Goal: Task Accomplishment & Management: Use online tool/utility

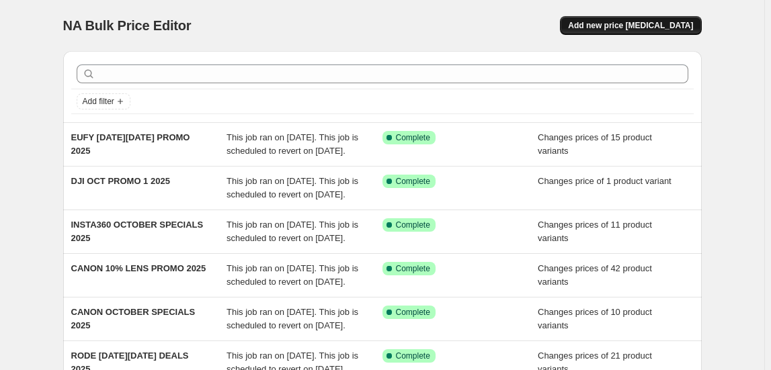
click at [640, 24] on span "Add new price [MEDICAL_DATA]" at bounding box center [630, 25] width 125 height 11
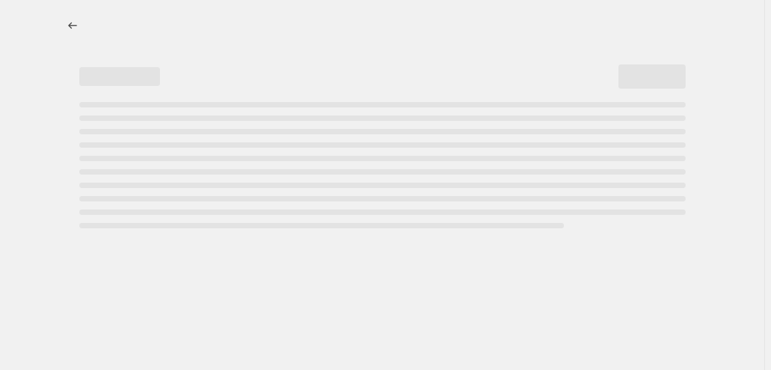
select select "percentage"
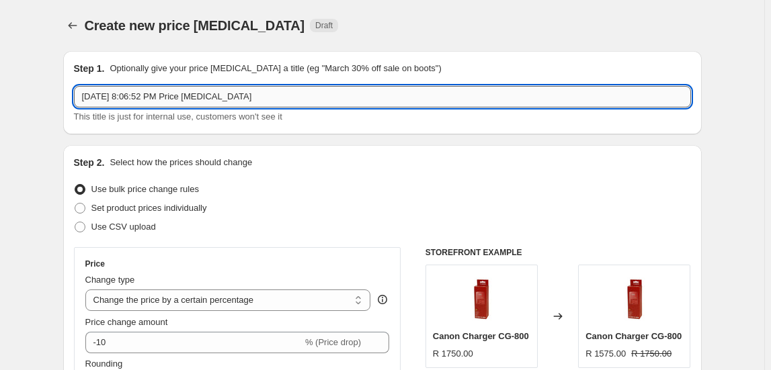
click at [168, 91] on input "[DATE] 8:06:52 PM Price [MEDICAL_DATA]" at bounding box center [382, 97] width 617 height 22
drag, startPoint x: 168, startPoint y: 91, endPoint x: 173, endPoint y: 104, distance: 14.2
click at [173, 104] on input "[DATE] 8:06:52 PM Price [MEDICAL_DATA]" at bounding box center [382, 97] width 617 height 22
type input "LEXAR [DATE][DATE] 2025"
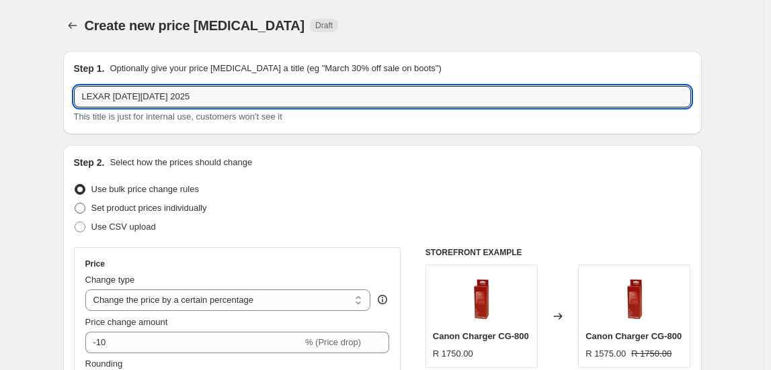
click at [181, 206] on span "Set product prices individually" at bounding box center [149, 208] width 116 height 10
click at [75, 204] on input "Set product prices individually" at bounding box center [75, 203] width 1 height 1
radio input "true"
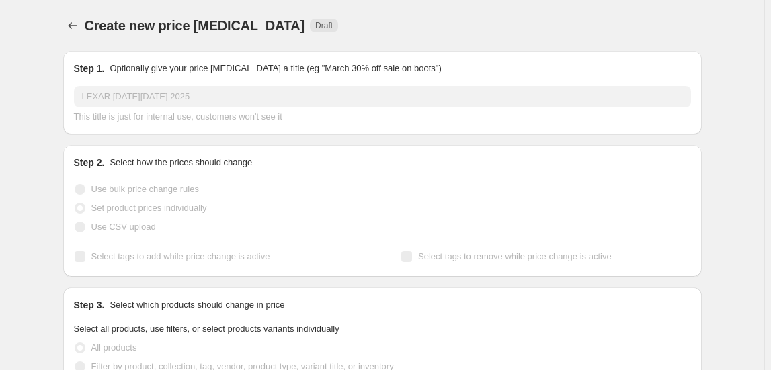
scroll to position [183, 0]
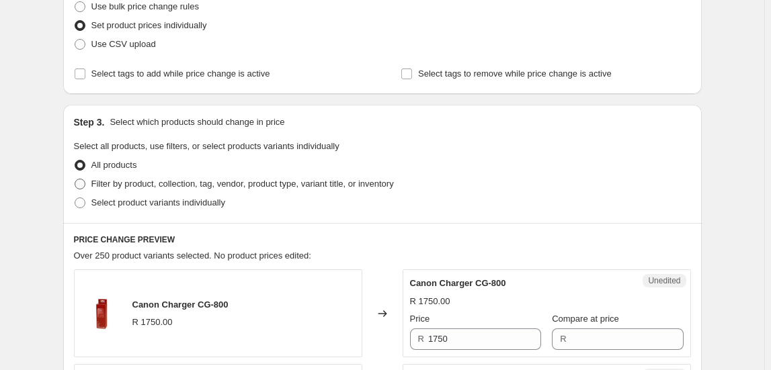
click at [153, 181] on span "Filter by product, collection, tag, vendor, product type, variant title, or inv…" at bounding box center [242, 184] width 302 height 10
click at [75, 179] on input "Filter by product, collection, tag, vendor, product type, variant title, or inv…" at bounding box center [75, 179] width 1 height 1
radio input "true"
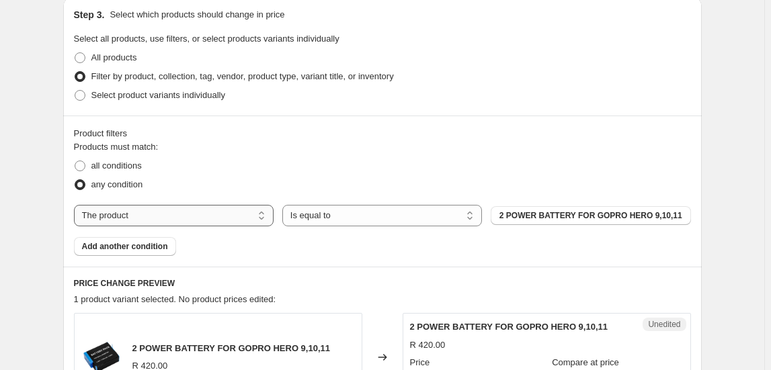
scroll to position [305, 0]
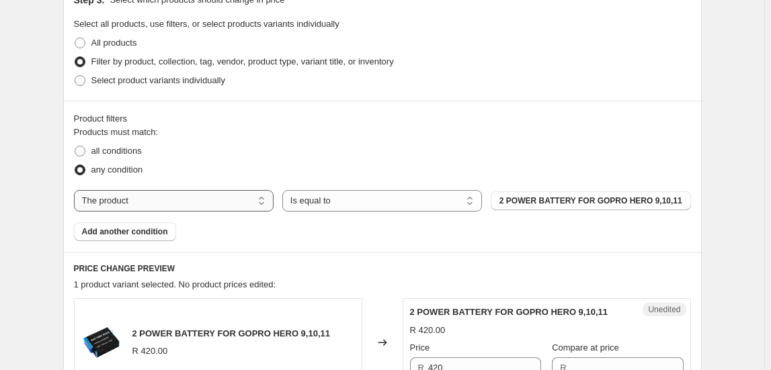
click at [178, 201] on select "The product The product's collection The product's tag The product's vendor The…" at bounding box center [174, 201] width 200 height 22
select select "collection"
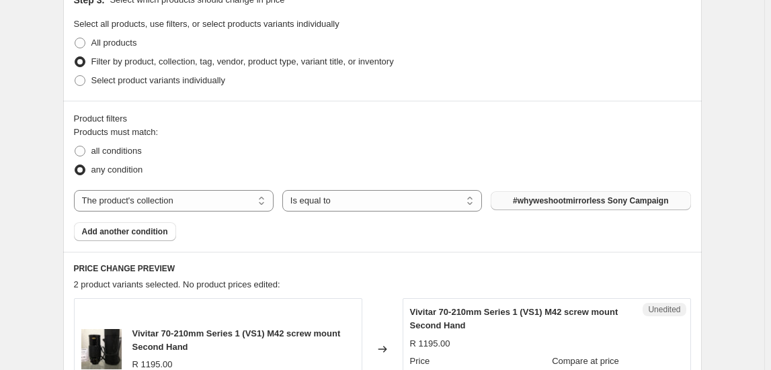
click at [577, 204] on span "#whyweshootmirrorless Sony Campaign" at bounding box center [590, 201] width 155 height 11
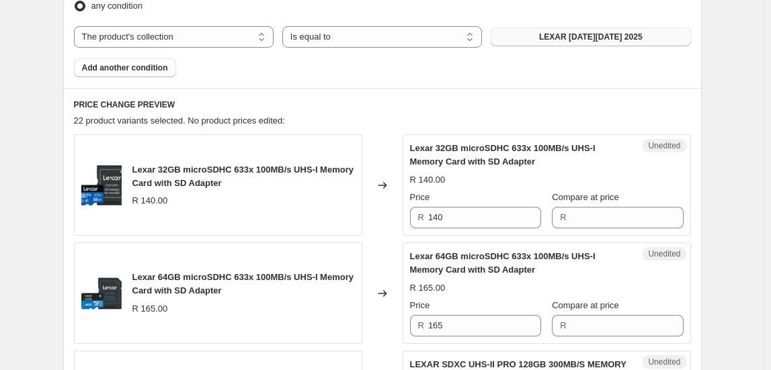
scroll to position [489, 0]
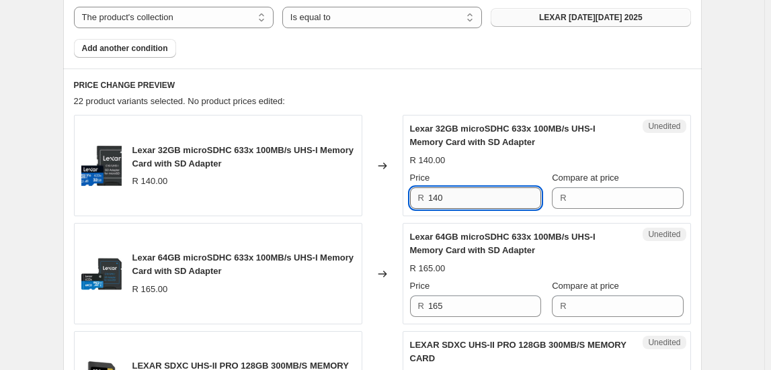
click at [445, 199] on input "140" at bounding box center [484, 199] width 113 height 22
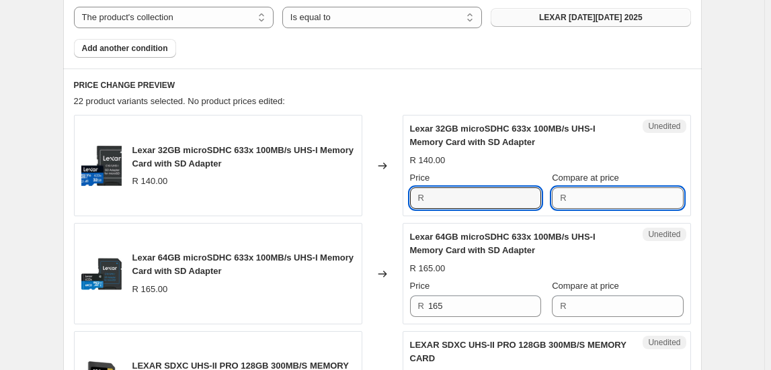
type input "140"
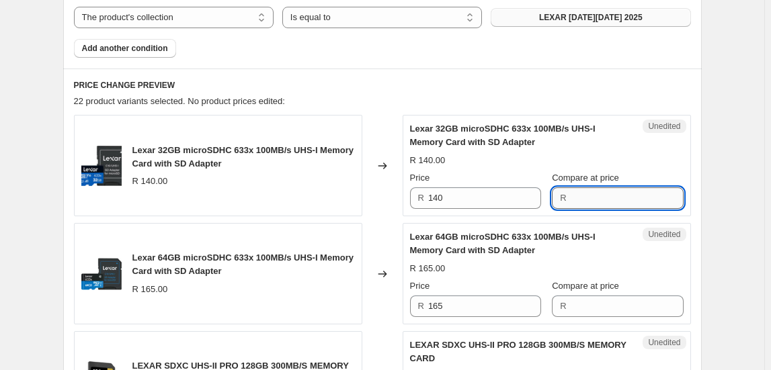
paste input "140"
type input "140"
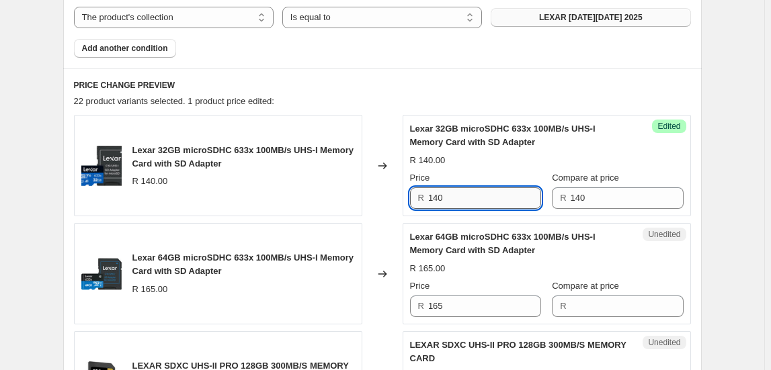
click at [487, 203] on input "140" at bounding box center [484, 199] width 113 height 22
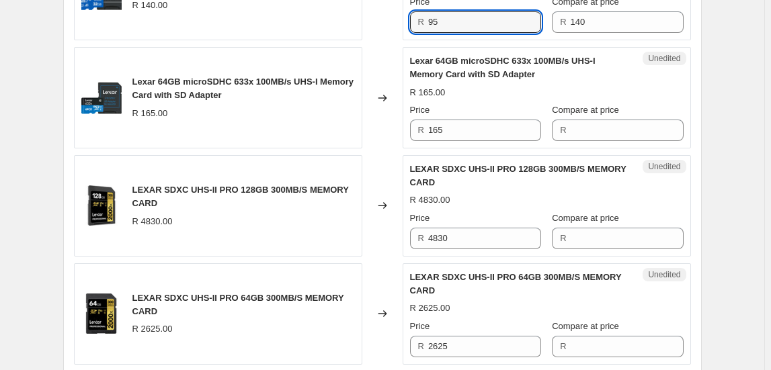
scroll to position [672, 0]
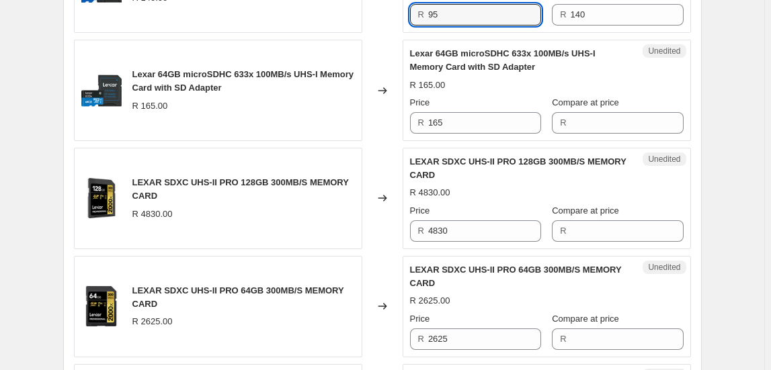
type input "95"
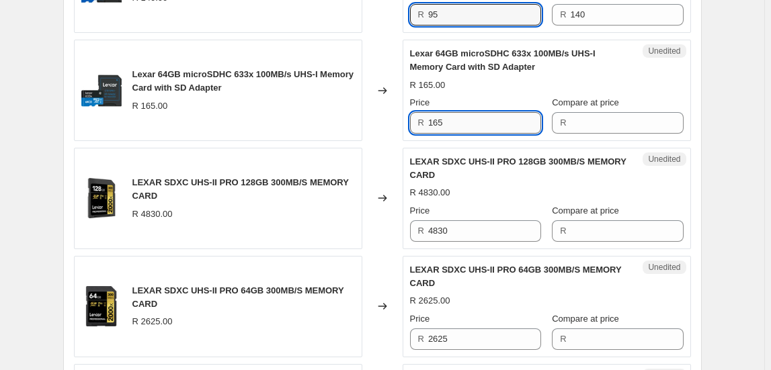
click at [439, 128] on input "165" at bounding box center [484, 123] width 113 height 22
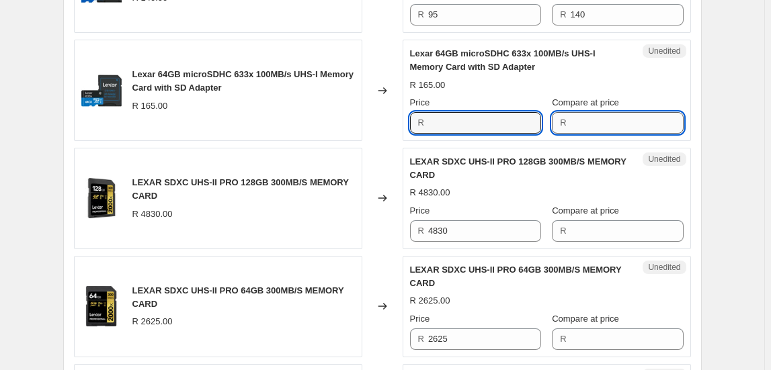
type input "165"
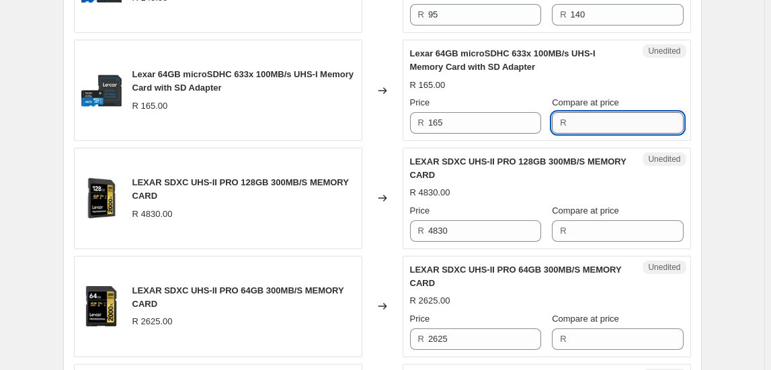
paste input "165"
type input "165"
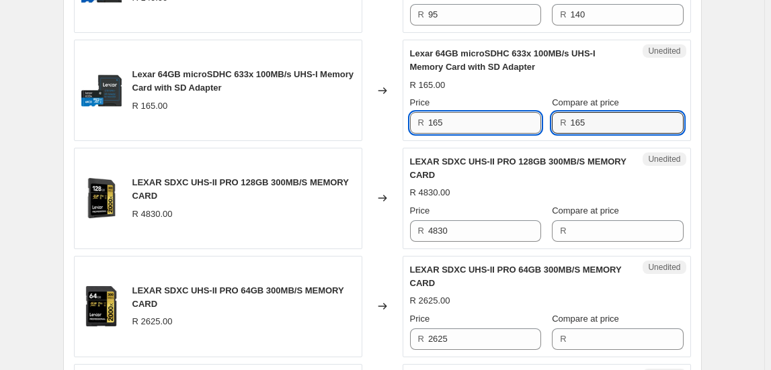
click at [504, 128] on input "165" at bounding box center [484, 123] width 113 height 22
click at [504, 127] on input "165" at bounding box center [484, 123] width 113 height 22
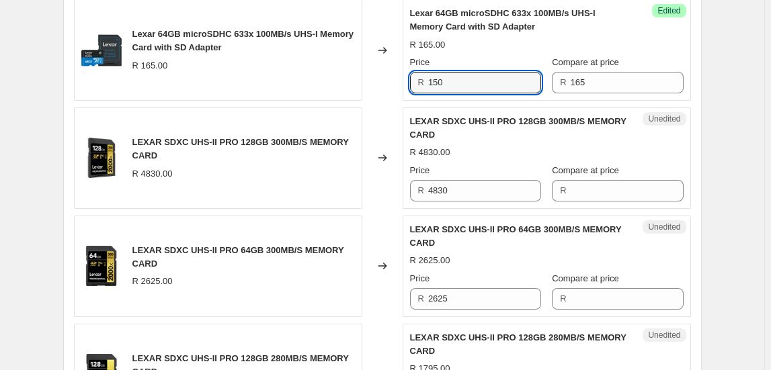
scroll to position [733, 0]
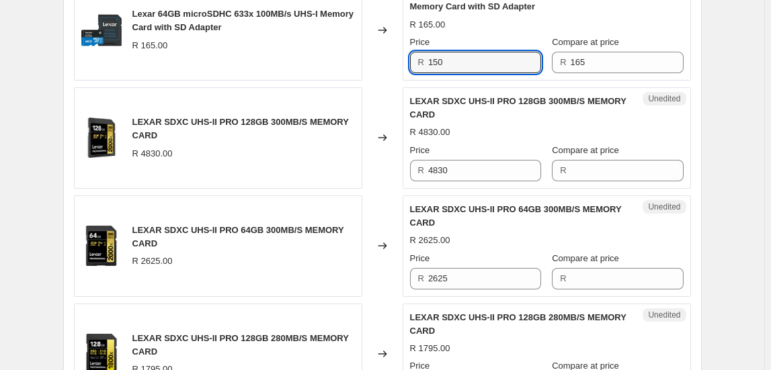
type input "150"
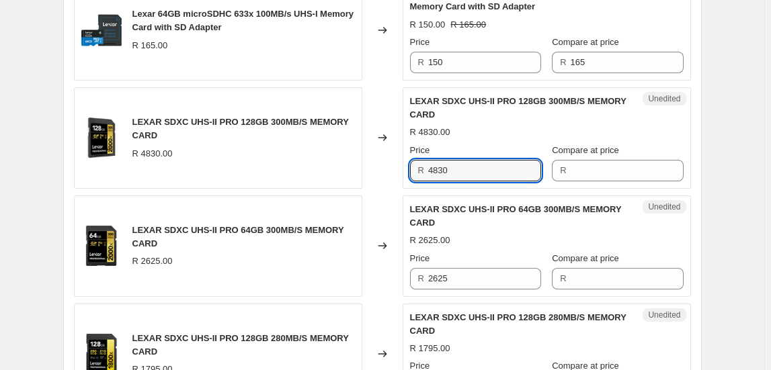
click at [464, 177] on input "4830" at bounding box center [484, 171] width 113 height 22
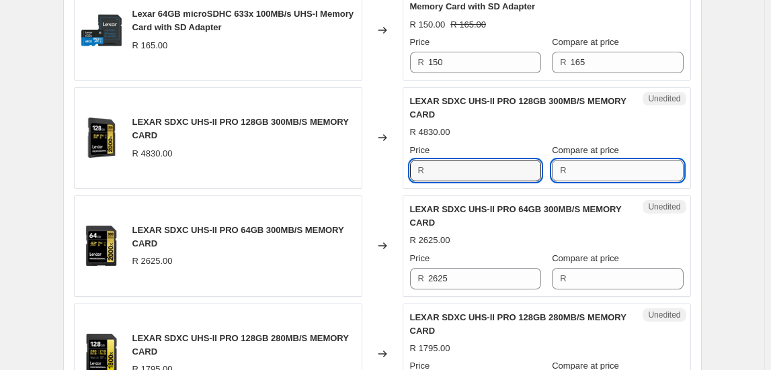
type input "4830"
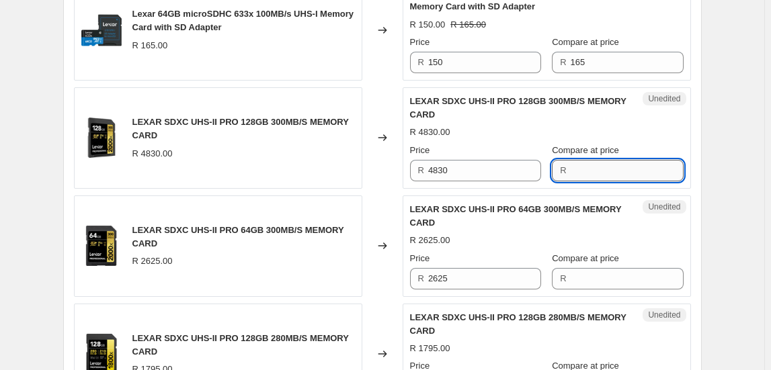
paste input "4830"
type input "4830"
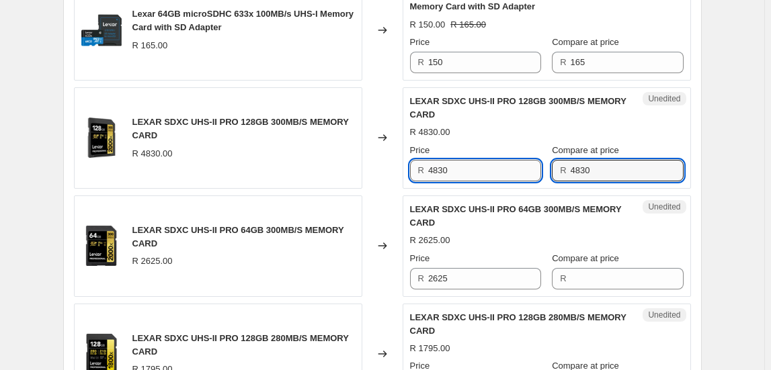
click at [470, 169] on input "4830" at bounding box center [484, 171] width 113 height 22
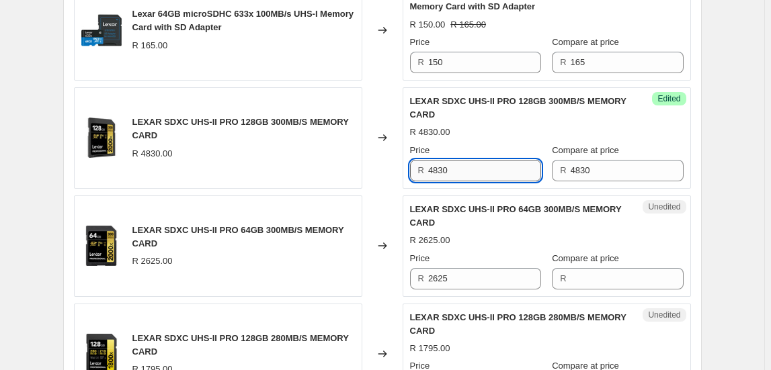
click at [470, 169] on input "4830" at bounding box center [484, 171] width 113 height 22
type input "3585"
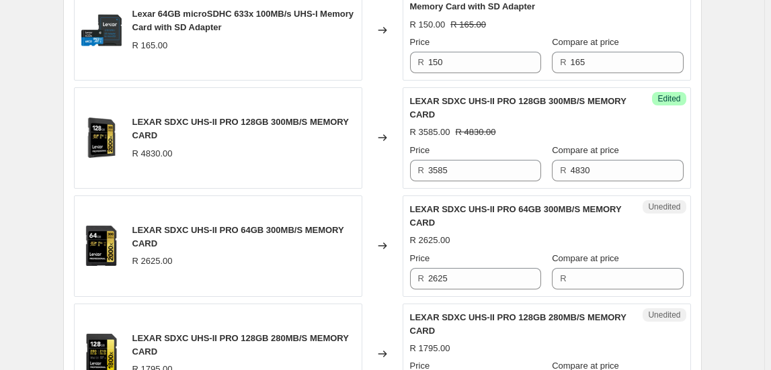
click at [393, 283] on div "Changed to" at bounding box center [382, 246] width 40 height 101
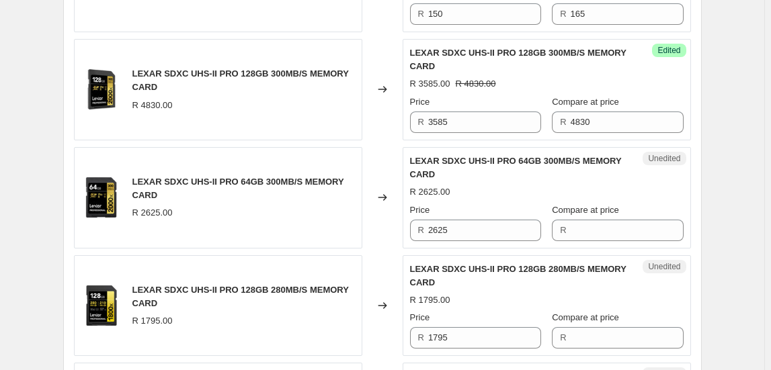
scroll to position [855, 0]
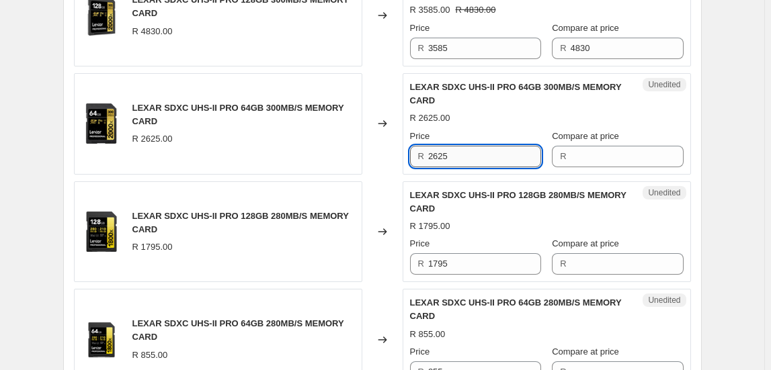
click at [454, 149] on input "2625" at bounding box center [484, 157] width 113 height 22
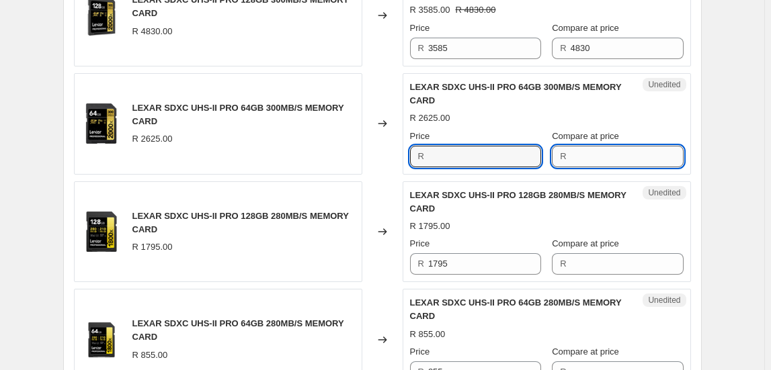
type input "2625"
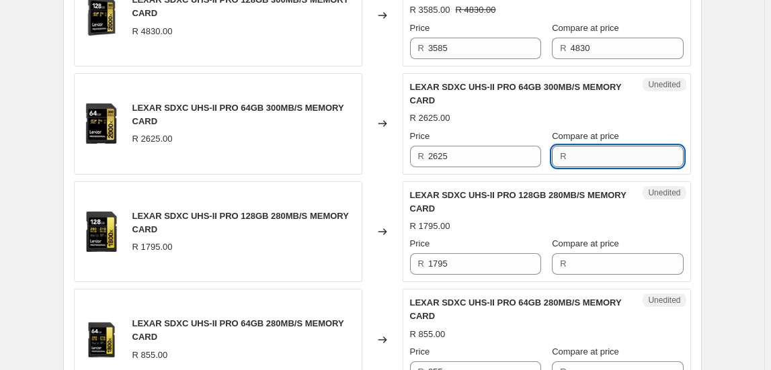
paste input "2625"
type input "2625"
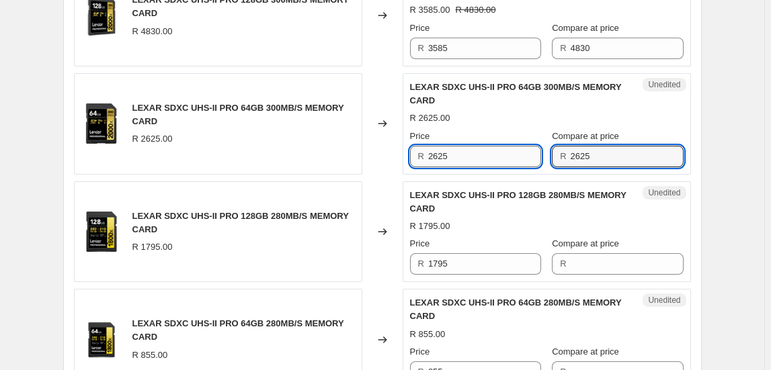
click at [491, 158] on input "2625" at bounding box center [484, 157] width 113 height 22
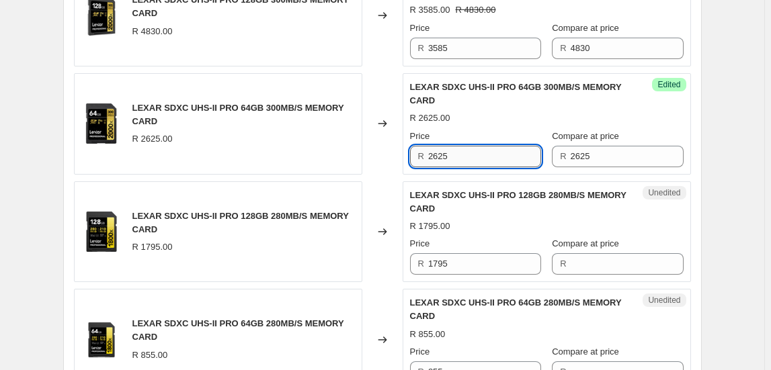
click at [491, 158] on input "2625" at bounding box center [484, 157] width 113 height 22
type input "1935"
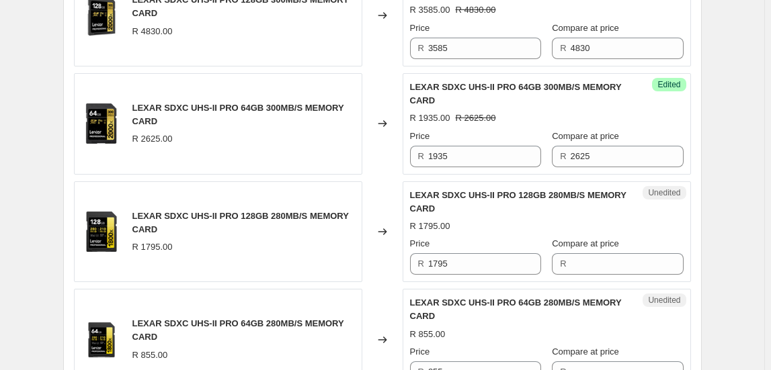
click at [389, 259] on div "Changed to" at bounding box center [382, 231] width 40 height 101
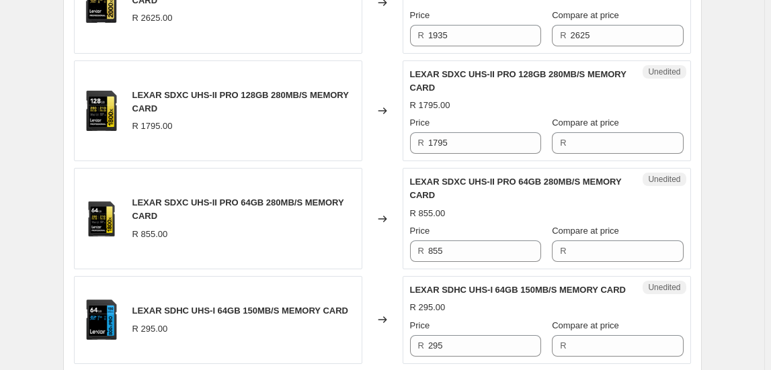
scroll to position [977, 0]
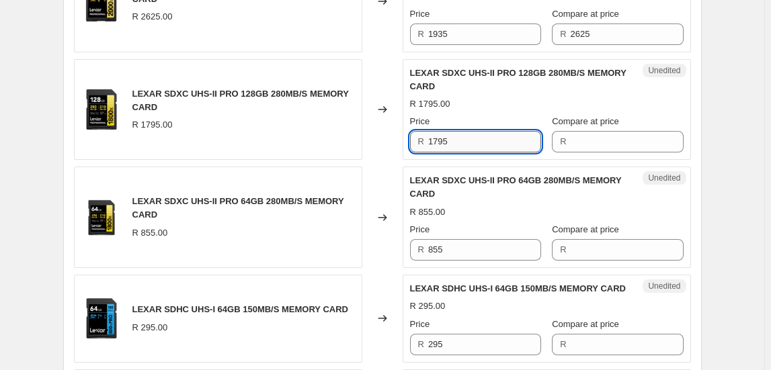
click at [450, 138] on input "1795" at bounding box center [484, 142] width 113 height 22
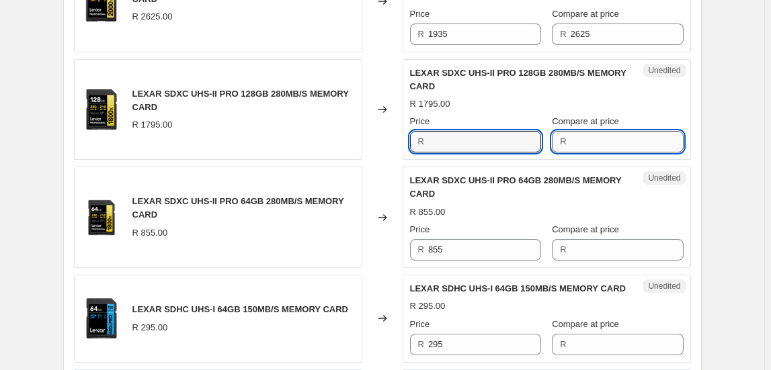
type input "1795"
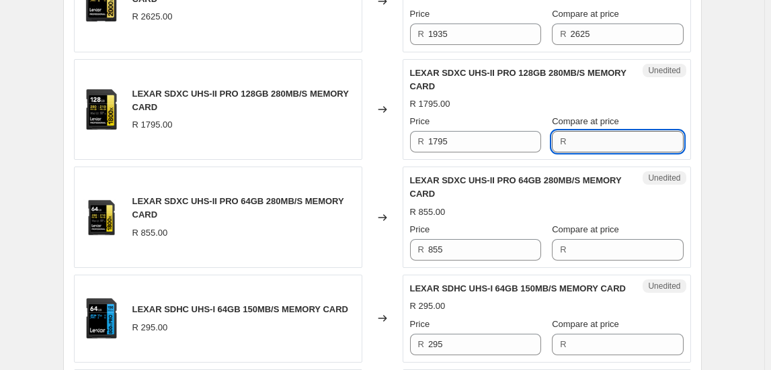
paste input "1795"
type input "1795"
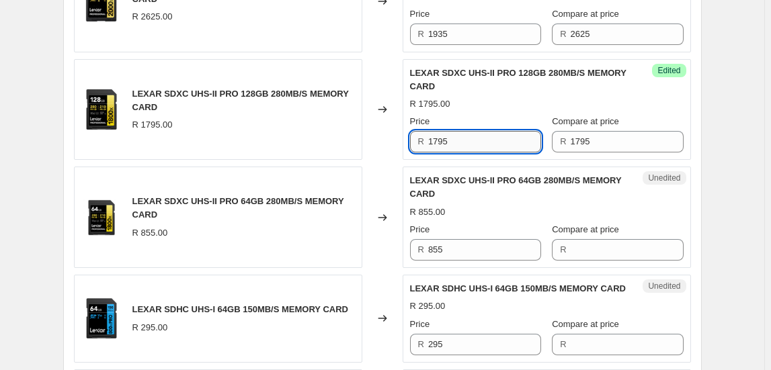
click at [455, 135] on input "1795" at bounding box center [484, 142] width 113 height 22
type input "1295"
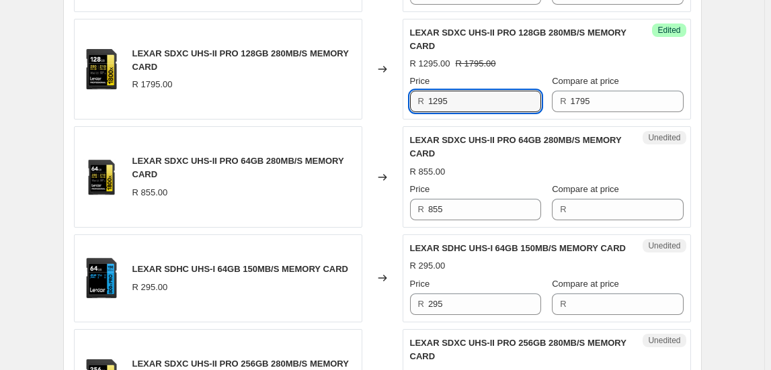
scroll to position [1038, 0]
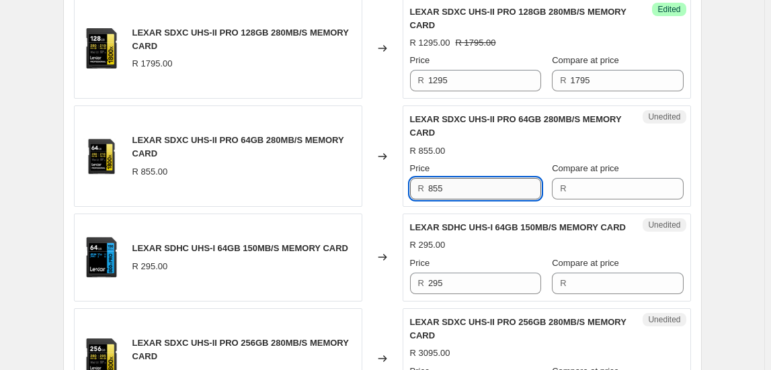
click at [460, 179] on input "855" at bounding box center [484, 189] width 113 height 22
type input "855"
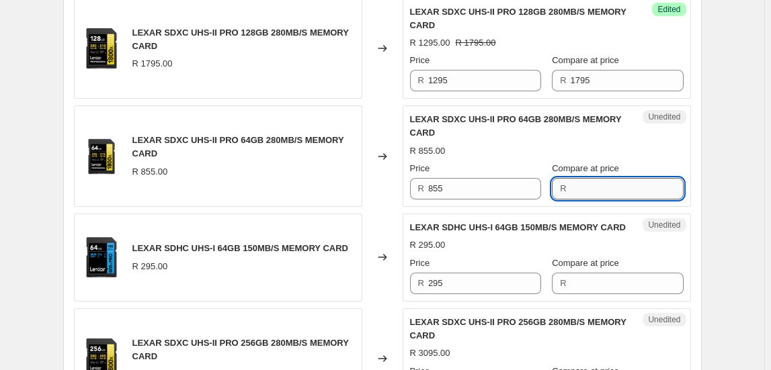
drag, startPoint x: 615, startPoint y: 198, endPoint x: 629, endPoint y: 187, distance: 17.7
paste input "855"
type input "855"
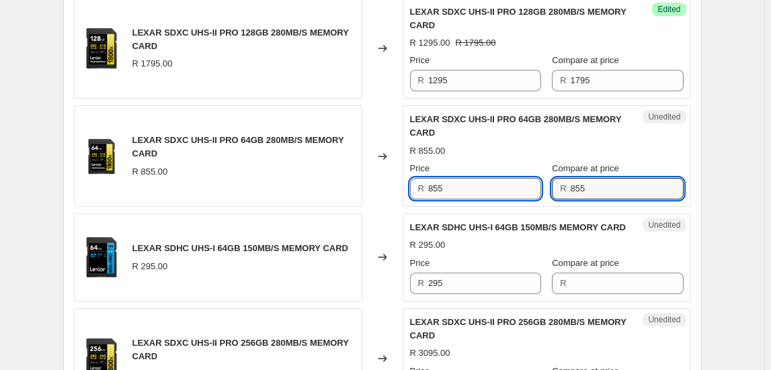
click at [494, 178] on input "855" at bounding box center [484, 189] width 113 height 22
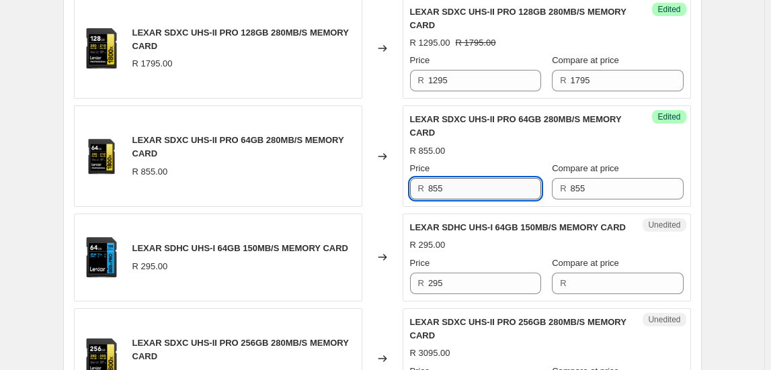
click at [494, 178] on input "855" at bounding box center [484, 189] width 113 height 22
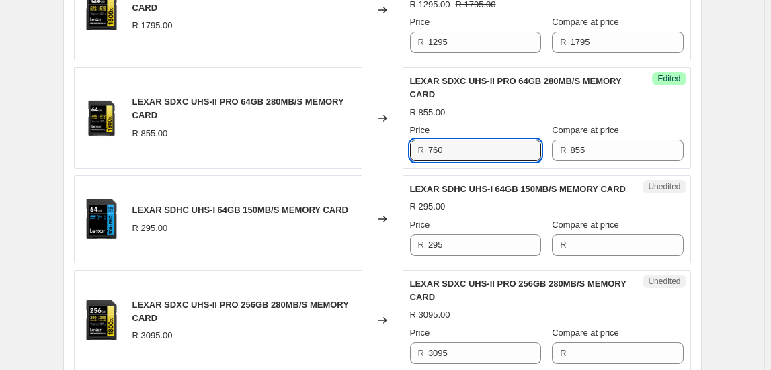
scroll to position [1100, 0]
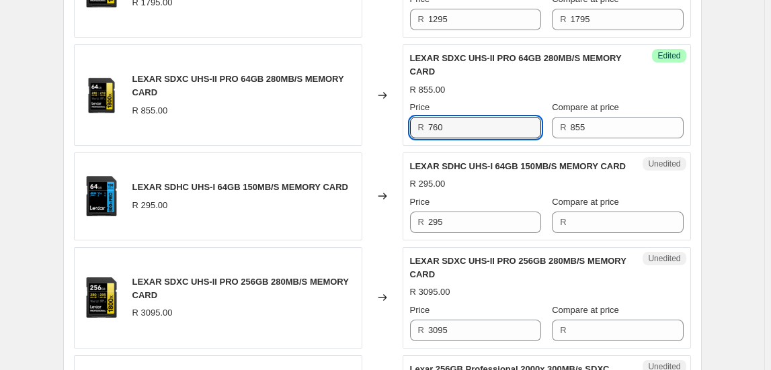
type input "760"
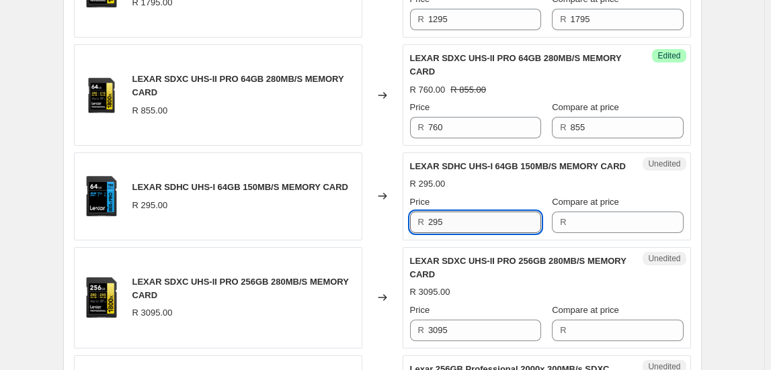
click at [437, 212] on input "295" at bounding box center [484, 223] width 113 height 22
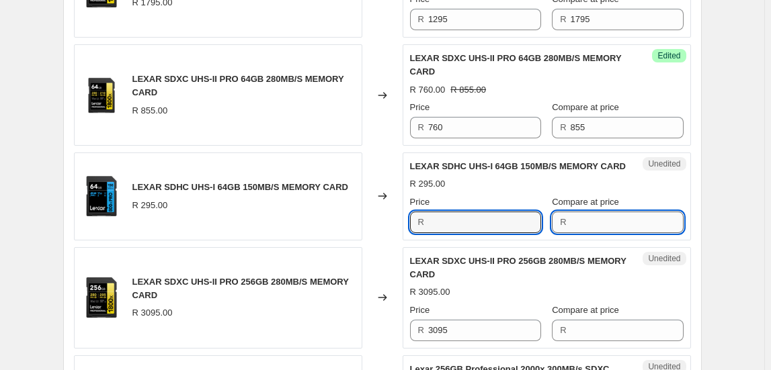
type input "295"
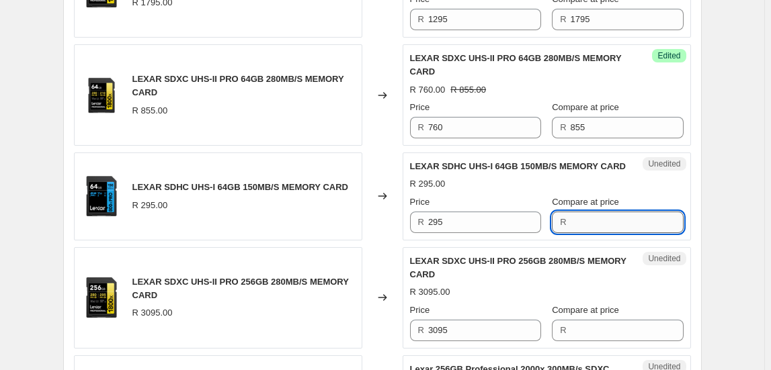
paste input "295"
type input "295"
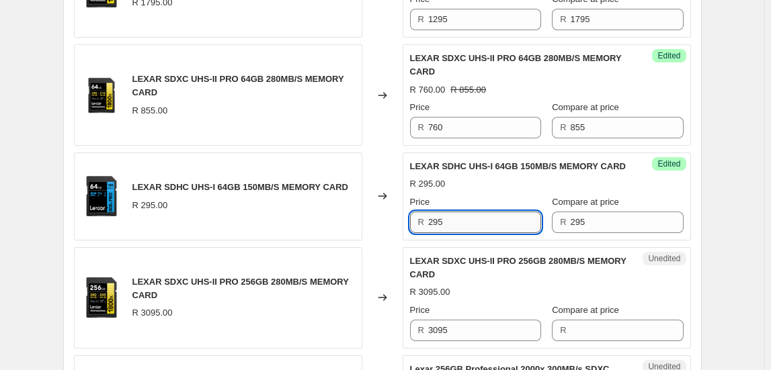
click at [442, 219] on input "295" at bounding box center [484, 223] width 113 height 22
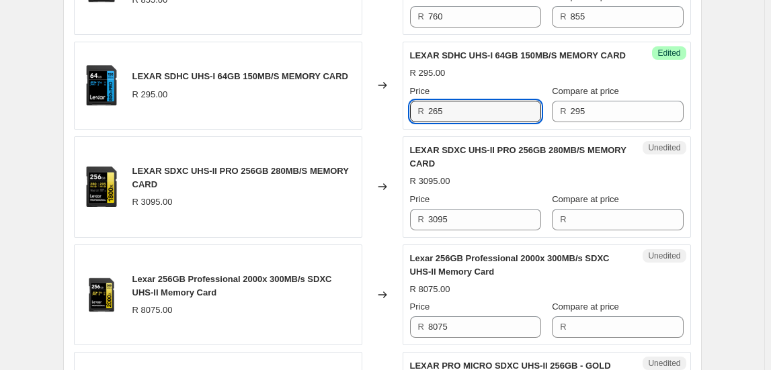
scroll to position [1222, 0]
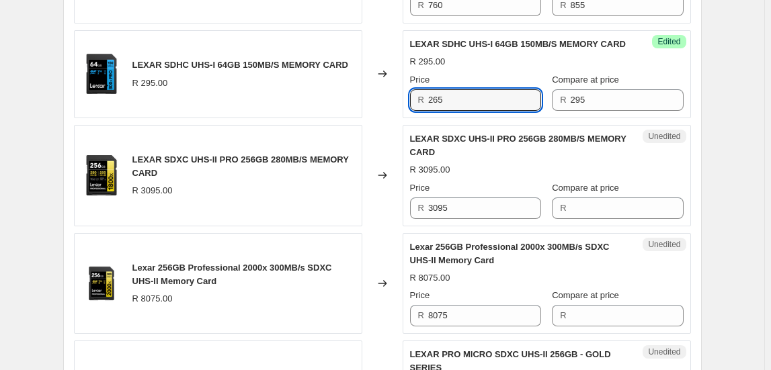
type input "265"
click at [473, 208] on input "3095" at bounding box center [484, 209] width 113 height 22
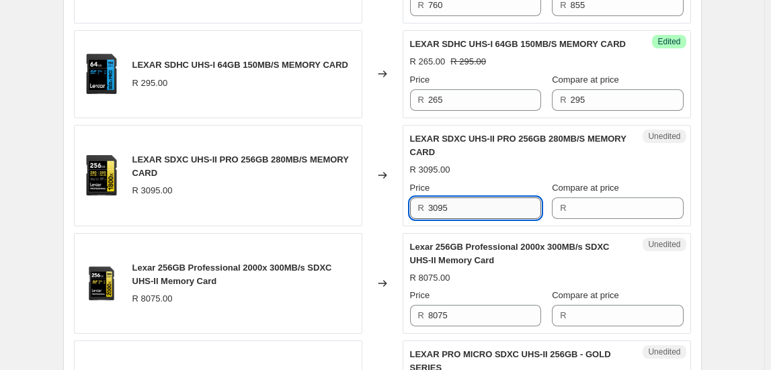
click at [472, 208] on input "3095" at bounding box center [484, 209] width 113 height 22
type input "3095"
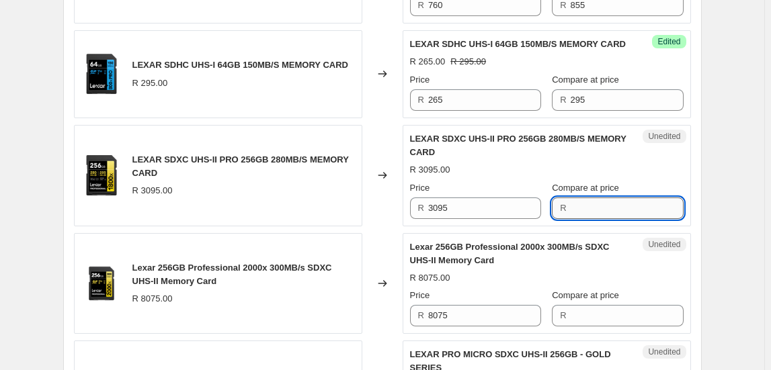
paste input "3095"
type input "3095"
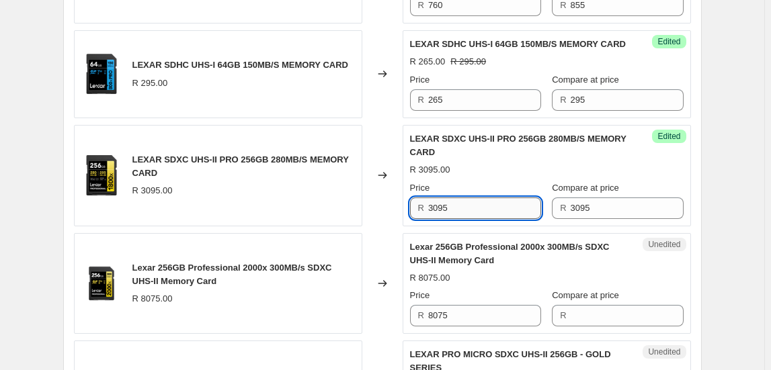
click at [493, 200] on input "3095" at bounding box center [484, 209] width 113 height 22
type input "2345"
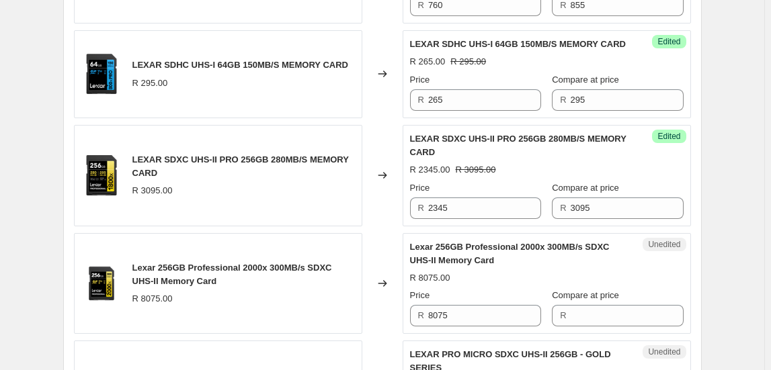
click at [392, 247] on div "Changed to" at bounding box center [382, 283] width 40 height 101
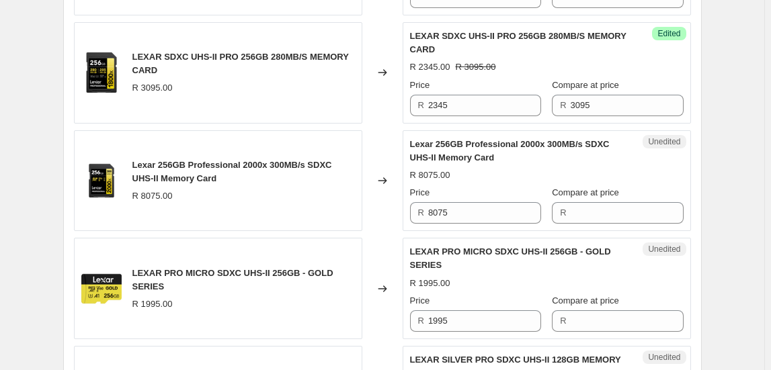
scroll to position [1405, 0]
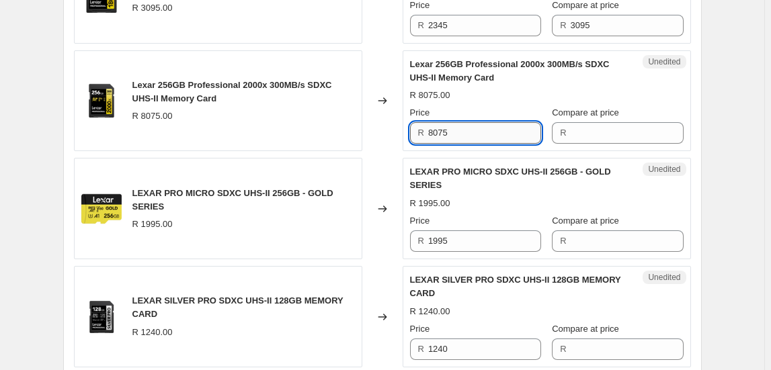
click at [486, 128] on input "8075" at bounding box center [484, 133] width 113 height 22
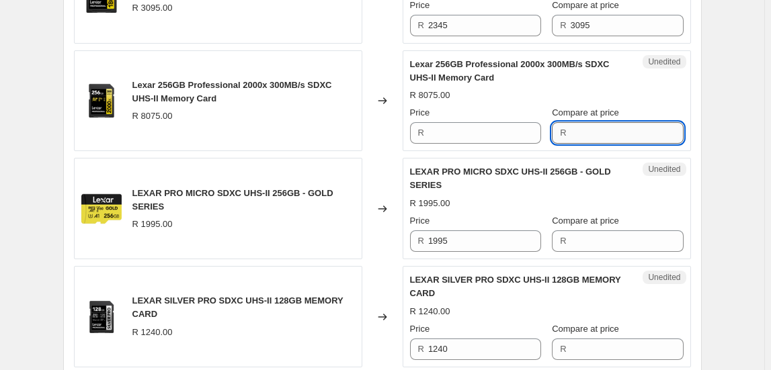
type input "8075"
paste input "8075"
type input "8075"
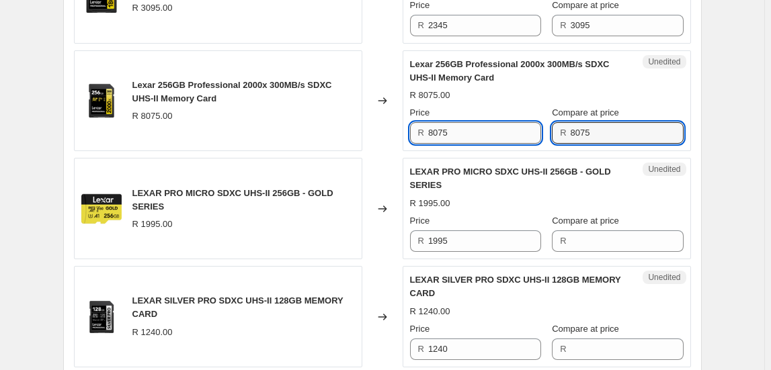
click at [526, 133] on input "8075" at bounding box center [484, 133] width 113 height 22
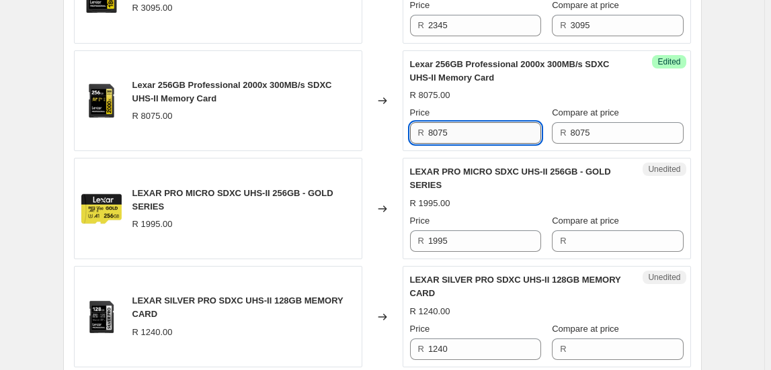
click at [526, 133] on input "8075" at bounding box center [484, 133] width 113 height 22
type input "5795"
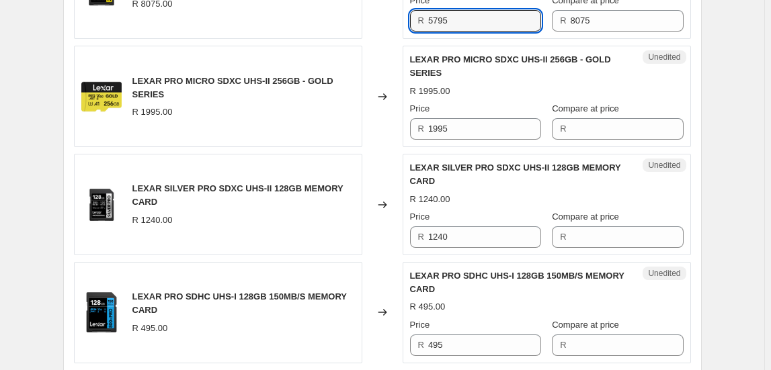
scroll to position [1527, 0]
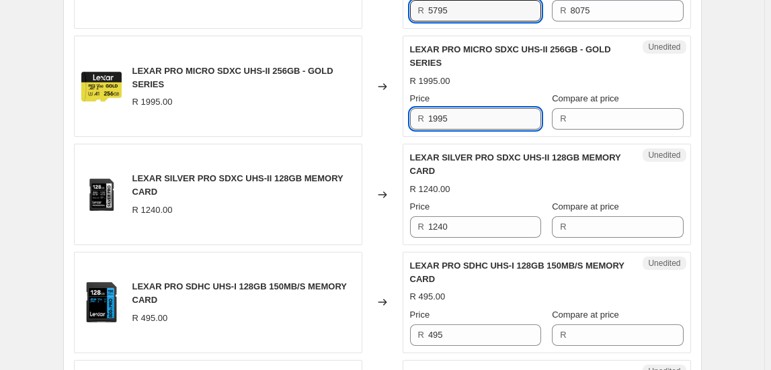
click at [454, 118] on input "1995" at bounding box center [484, 119] width 113 height 22
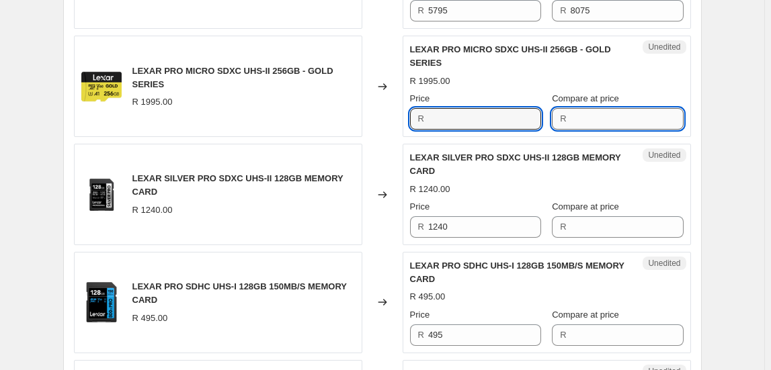
type input "1995"
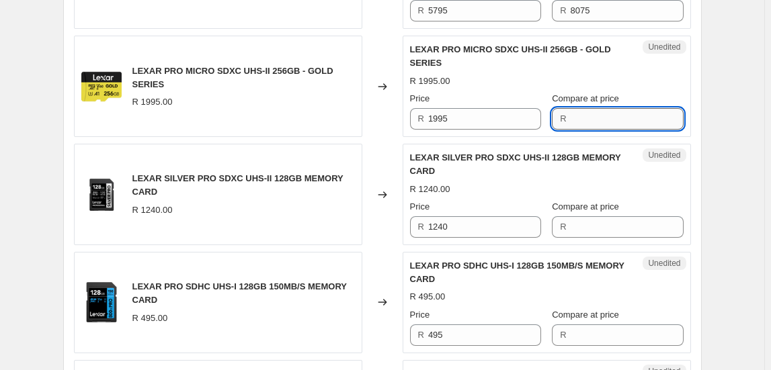
paste input "1995"
type input "1995"
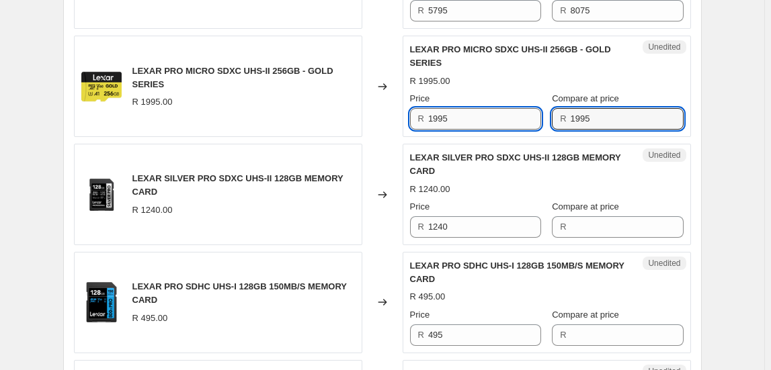
click at [477, 118] on input "1995" at bounding box center [484, 119] width 113 height 22
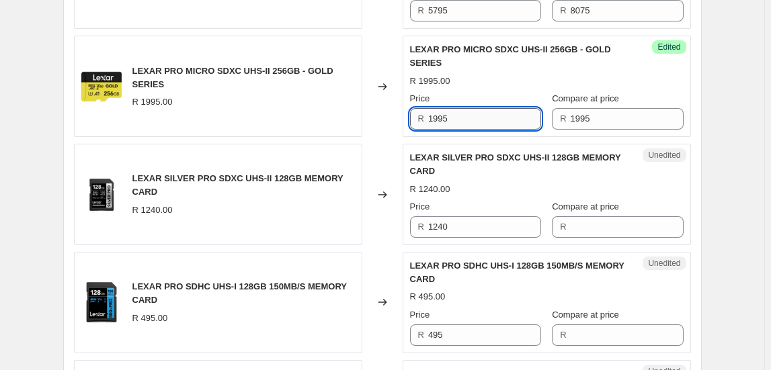
click at [477, 118] on input "1995" at bounding box center [484, 119] width 113 height 22
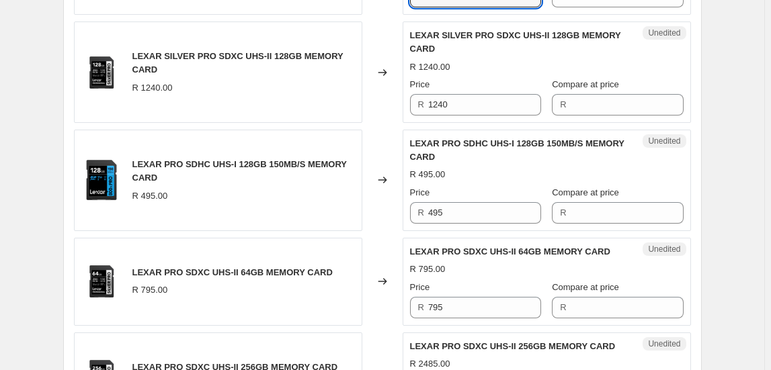
type input "1685"
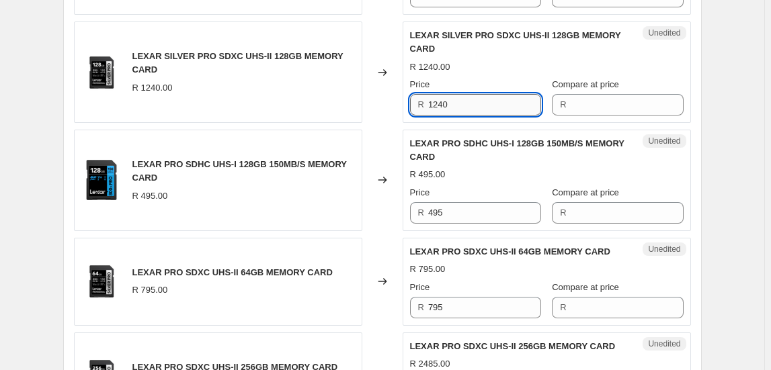
click at [456, 96] on input "1240" at bounding box center [484, 105] width 113 height 22
click at [456, 97] on input "1240" at bounding box center [484, 105] width 113 height 22
type input "1240"
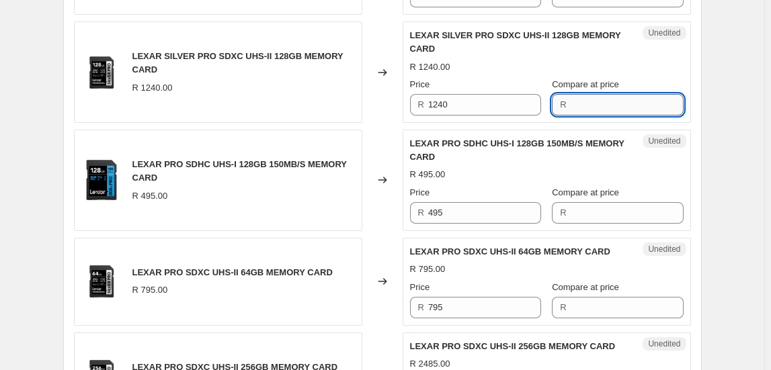
paste input "1240"
type input "1240"
click at [437, 99] on input "1240" at bounding box center [484, 105] width 113 height 22
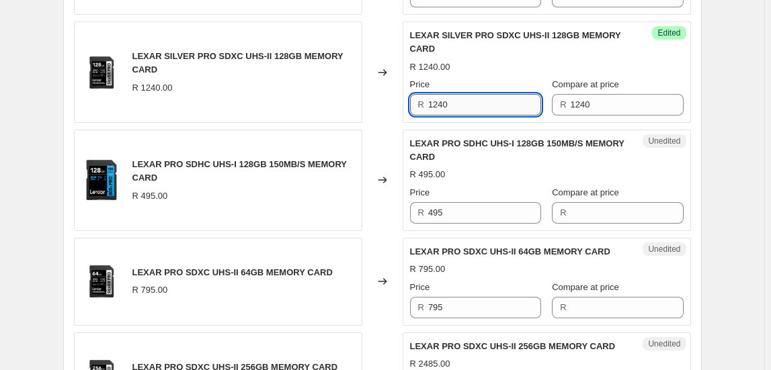
click at [437, 99] on input "1240" at bounding box center [484, 105] width 113 height 22
type input "895"
click at [390, 215] on div "Changed to" at bounding box center [382, 180] width 40 height 101
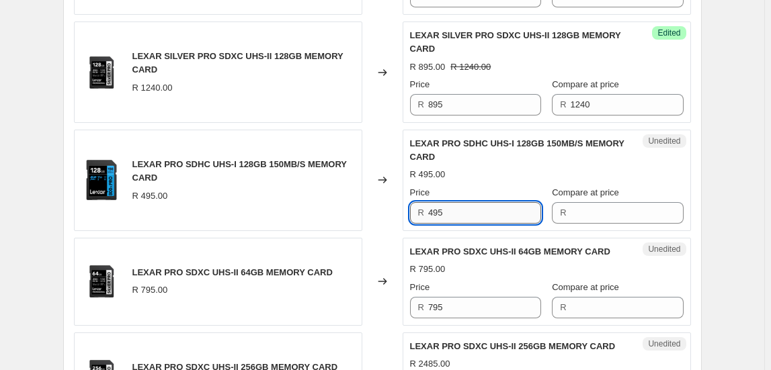
click at [456, 212] on input "495" at bounding box center [484, 213] width 113 height 22
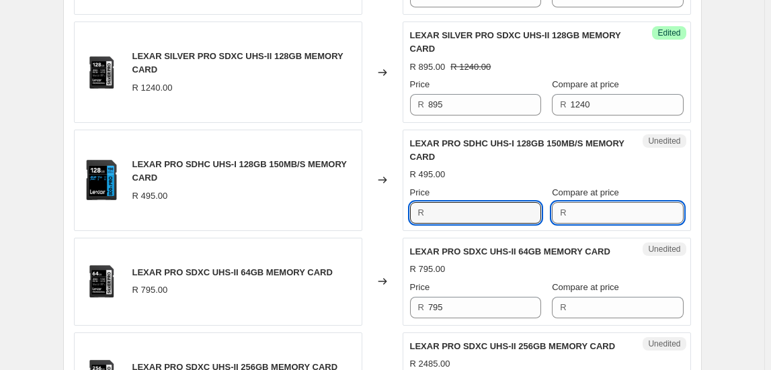
type input "495"
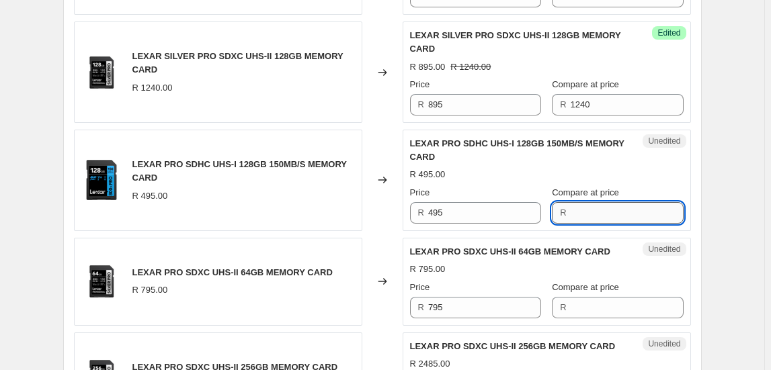
paste input "495"
type input "495"
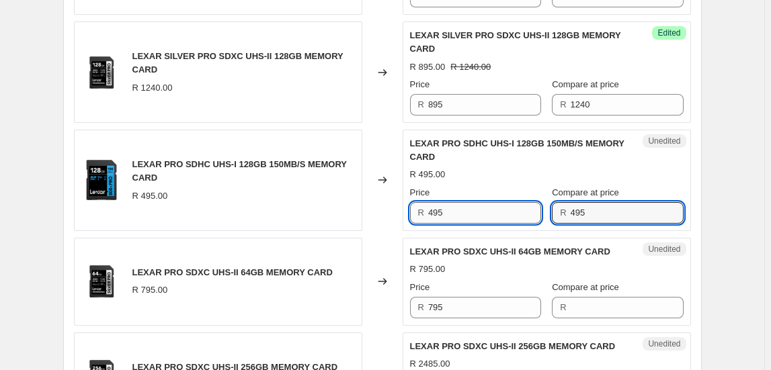
click at [500, 202] on input "495" at bounding box center [484, 213] width 113 height 22
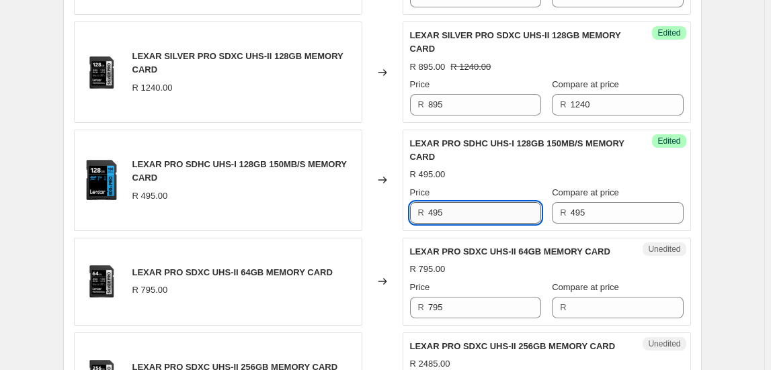
click at [500, 202] on input "495" at bounding box center [484, 213] width 113 height 22
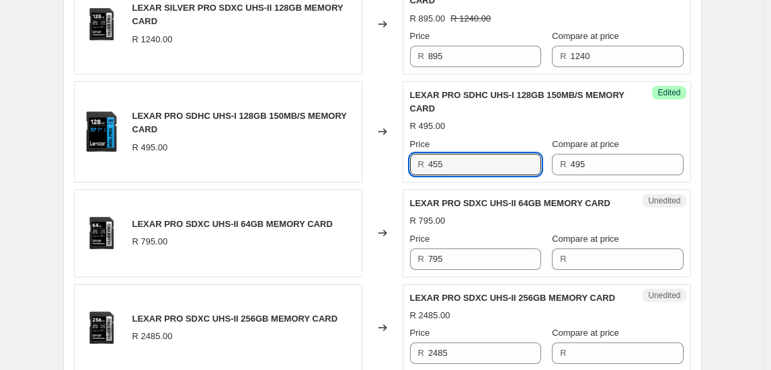
scroll to position [1772, 0]
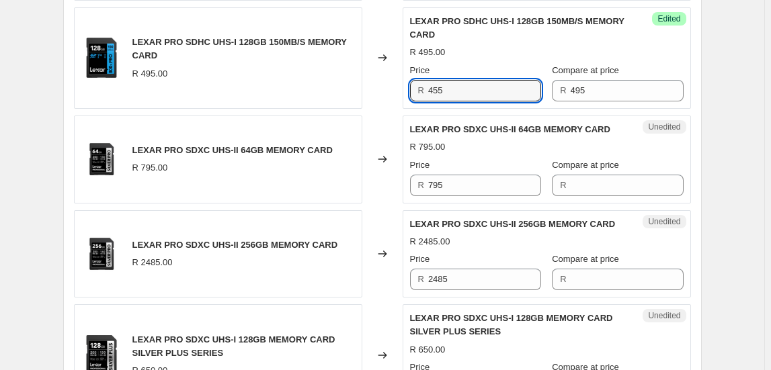
type input "455"
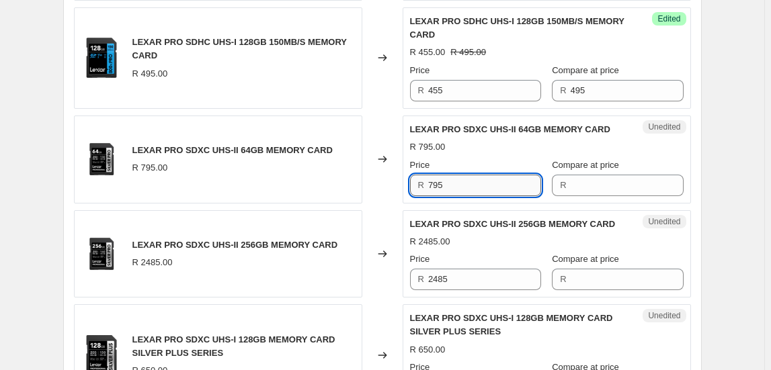
click at [458, 182] on input "795" at bounding box center [484, 186] width 113 height 22
type input "795"
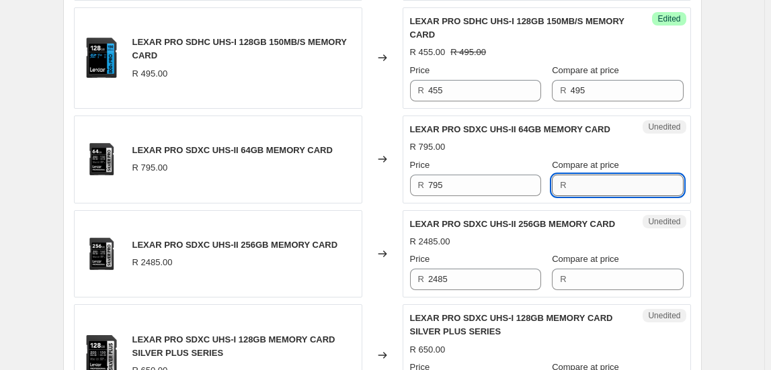
paste input "795"
type input "795"
click at [509, 189] on input "795" at bounding box center [484, 186] width 113 height 22
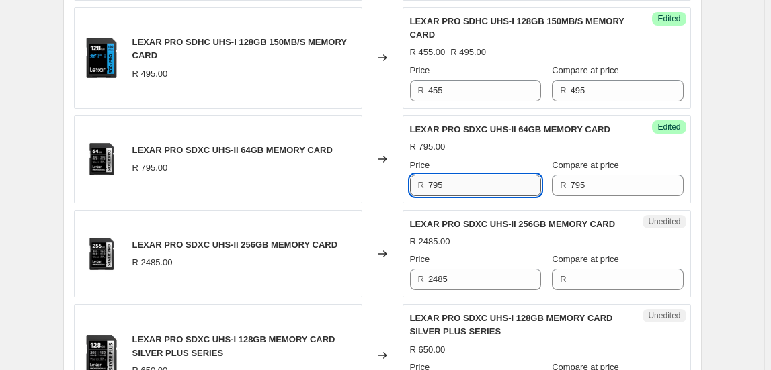
click at [509, 189] on input "795" at bounding box center [484, 186] width 113 height 22
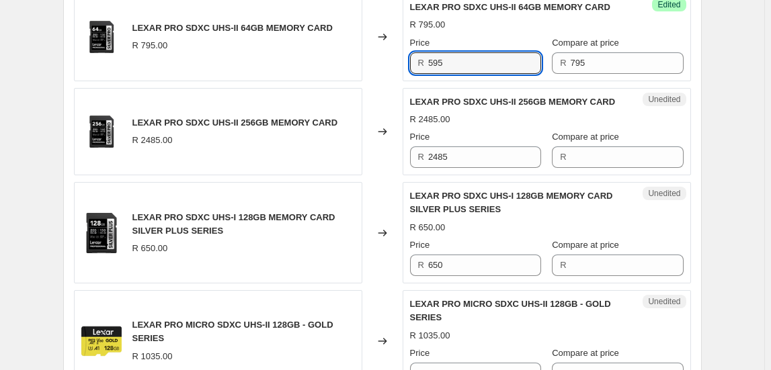
type input "595"
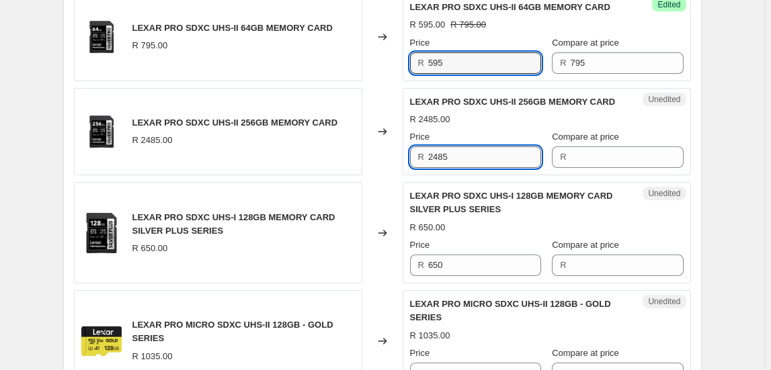
click at [461, 150] on input "2485" at bounding box center [484, 158] width 113 height 22
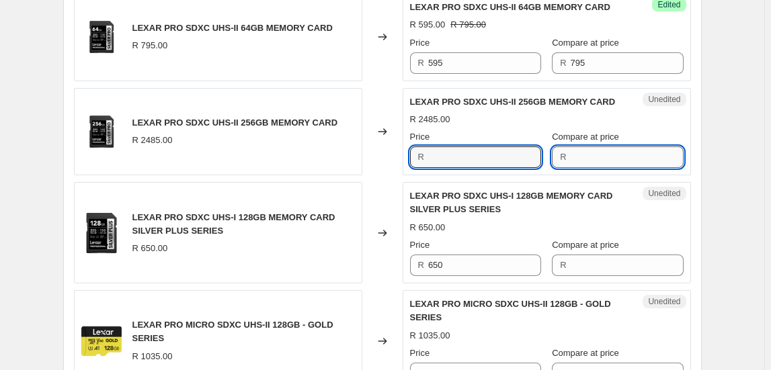
type input "2485"
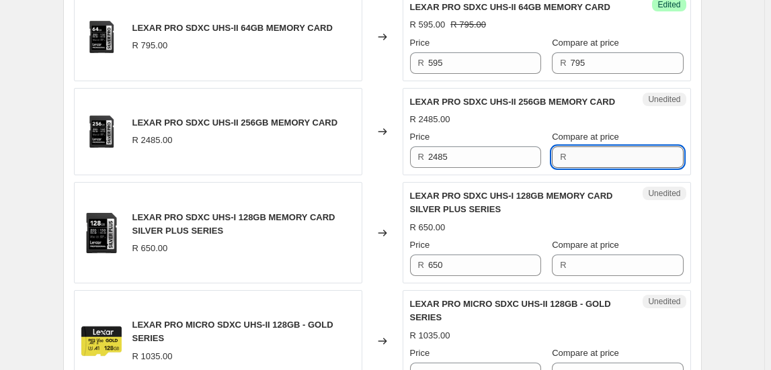
paste input "2485"
type input "2485"
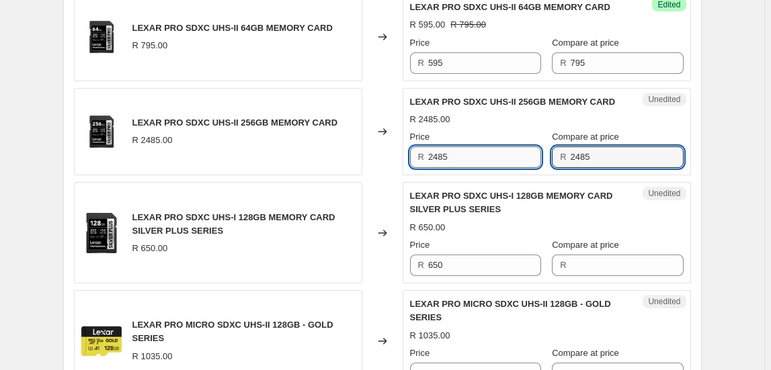
click at [484, 153] on input "2485" at bounding box center [484, 158] width 113 height 22
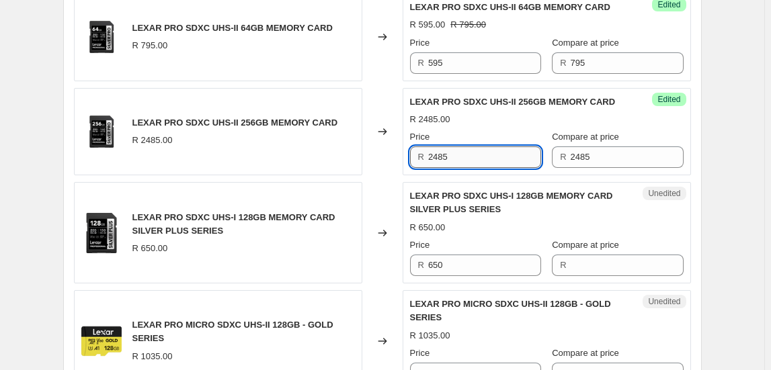
click at [484, 153] on input "2485" at bounding box center [484, 158] width 113 height 22
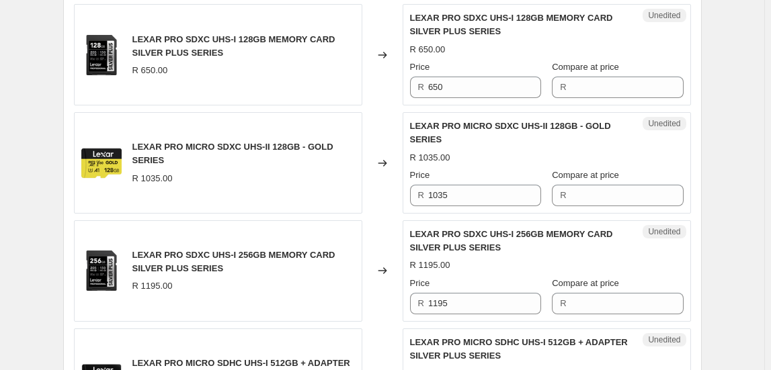
scroll to position [2011, 0]
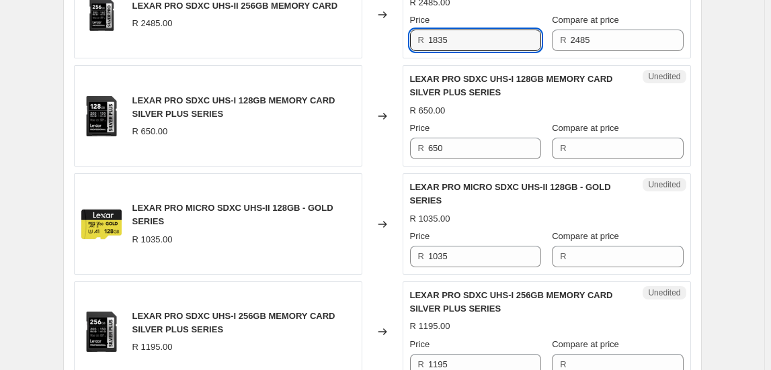
type input "1835"
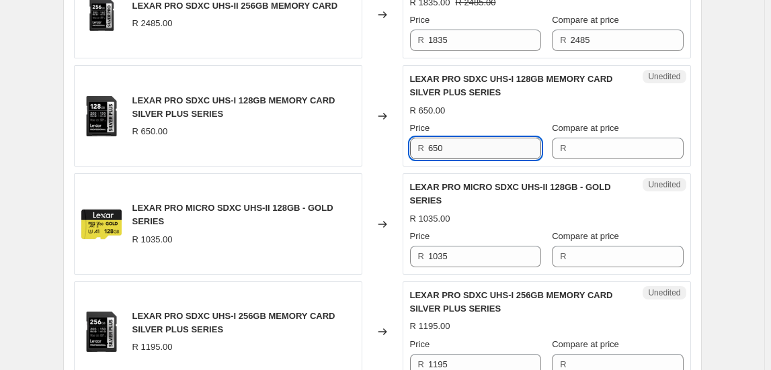
click at [518, 138] on input "650" at bounding box center [484, 149] width 113 height 22
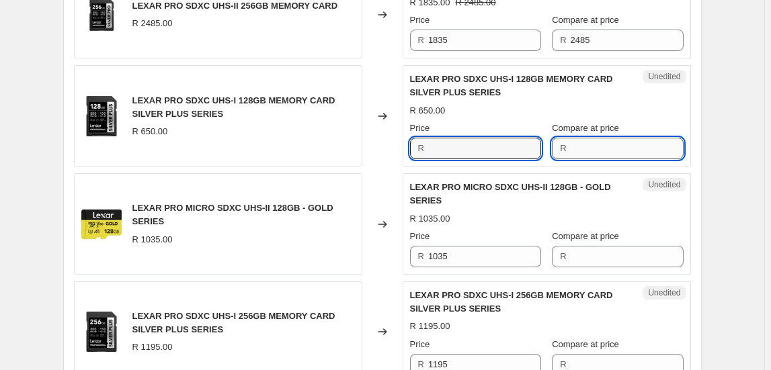
type input "650"
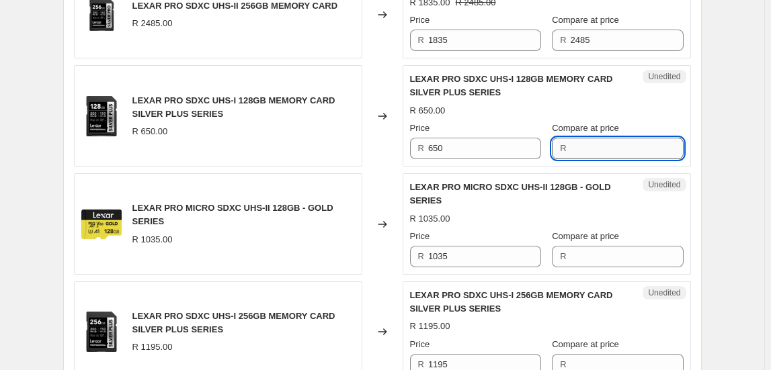
paste input "650"
type input "650"
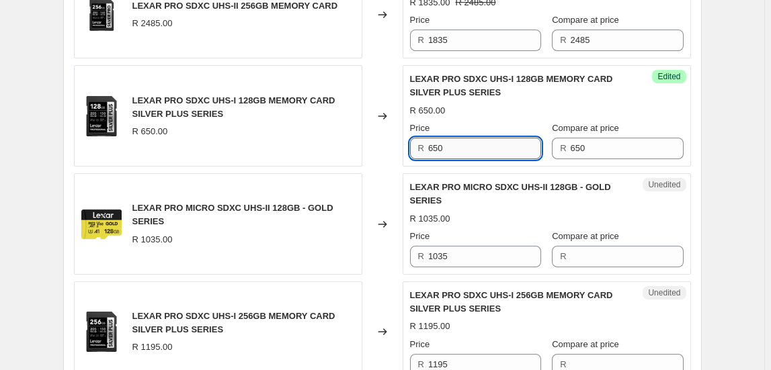
click at [481, 144] on input "650" at bounding box center [484, 149] width 113 height 22
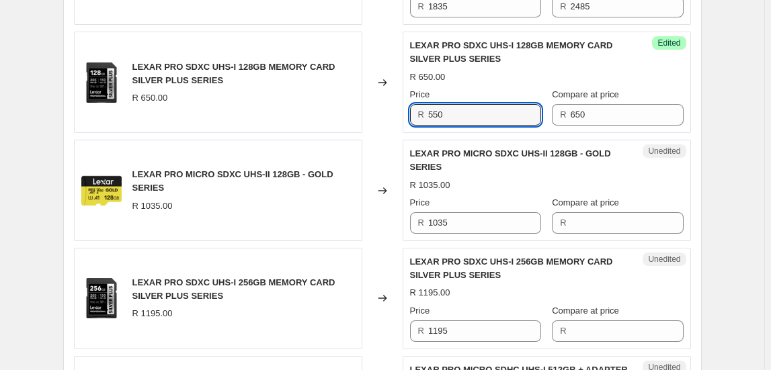
scroll to position [2072, 0]
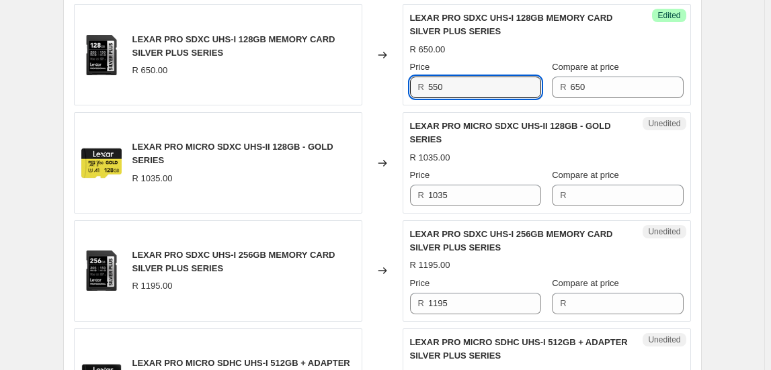
type input "550"
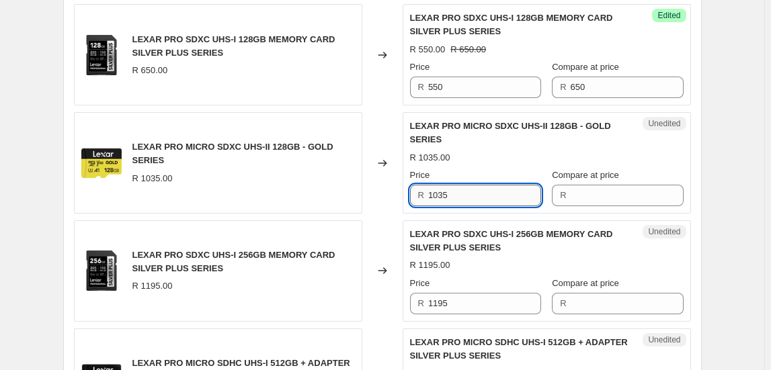
click at [474, 191] on input "1035" at bounding box center [484, 196] width 113 height 22
type input "1035"
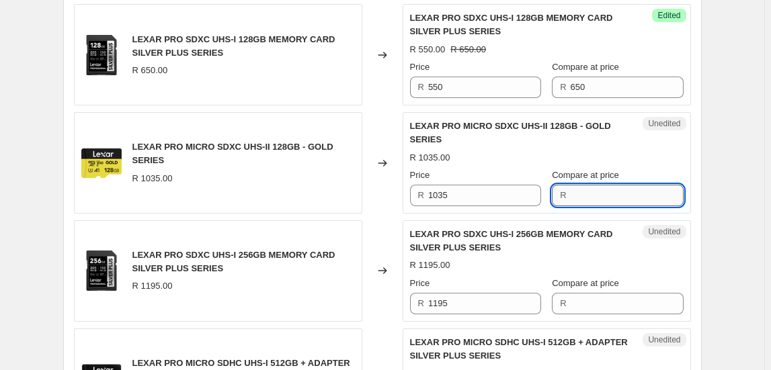
paste input "1035"
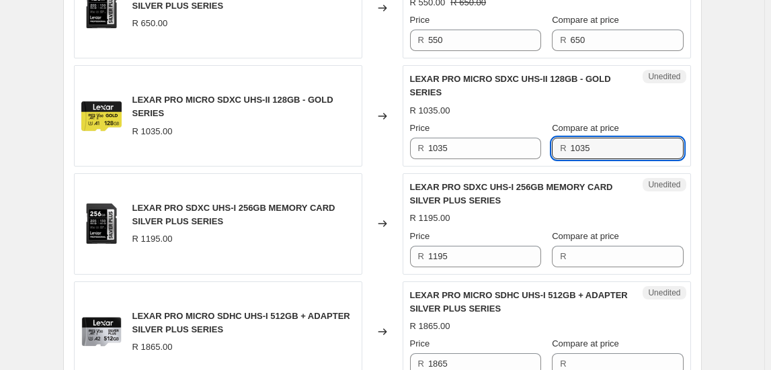
scroll to position [2194, 0]
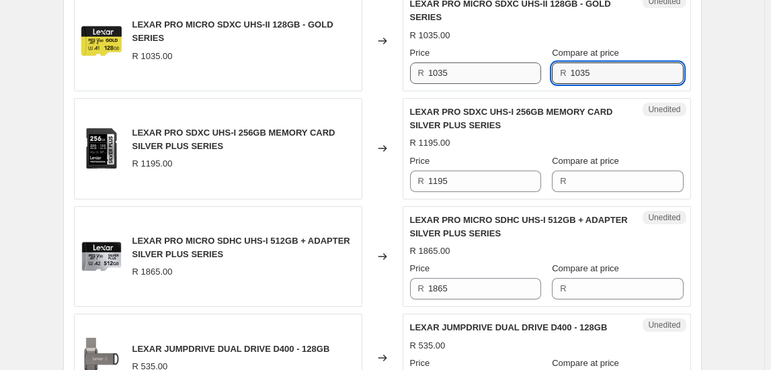
type input "1035"
click at [479, 65] on input "1035" at bounding box center [484, 74] width 113 height 22
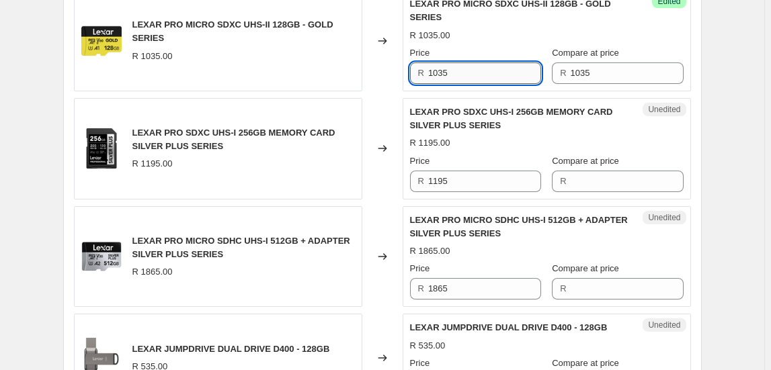
click at [479, 65] on input "1035" at bounding box center [484, 74] width 113 height 22
type input "915"
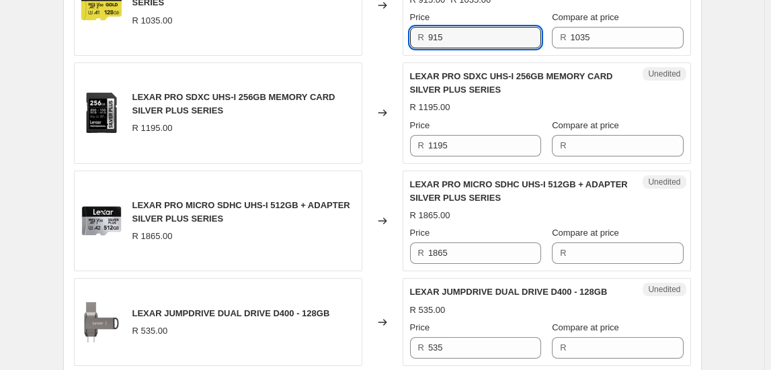
scroll to position [2256, 0]
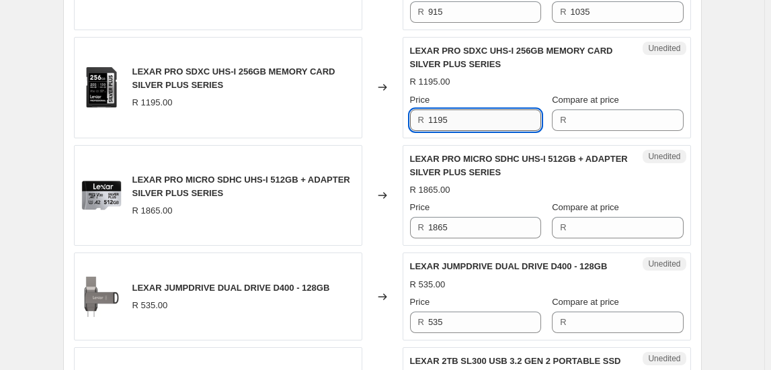
click at [457, 110] on input "1195" at bounding box center [484, 121] width 113 height 22
type input "1195"
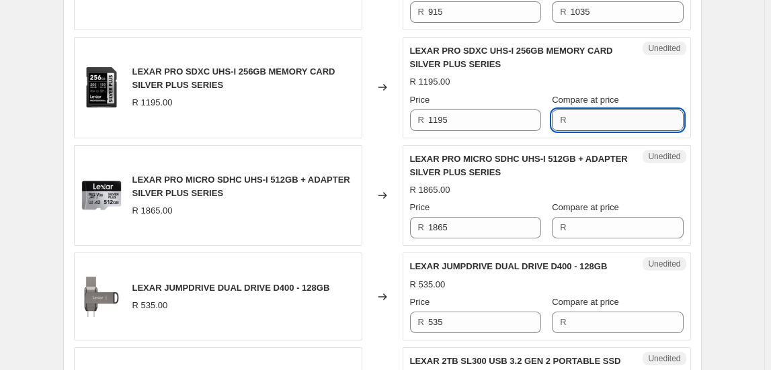
paste input "1195"
type input "1195"
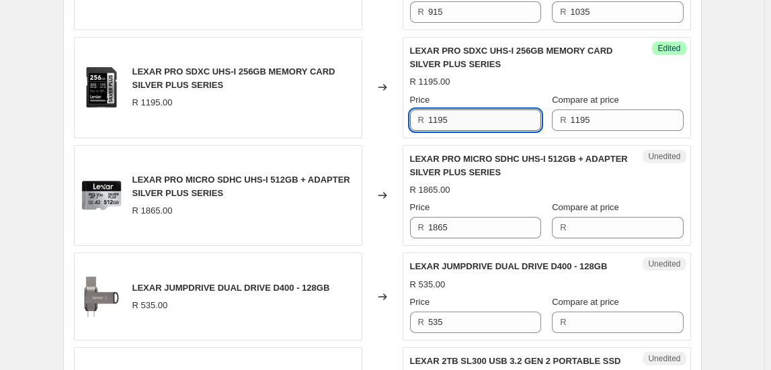
click at [479, 110] on input "1195" at bounding box center [484, 121] width 113 height 22
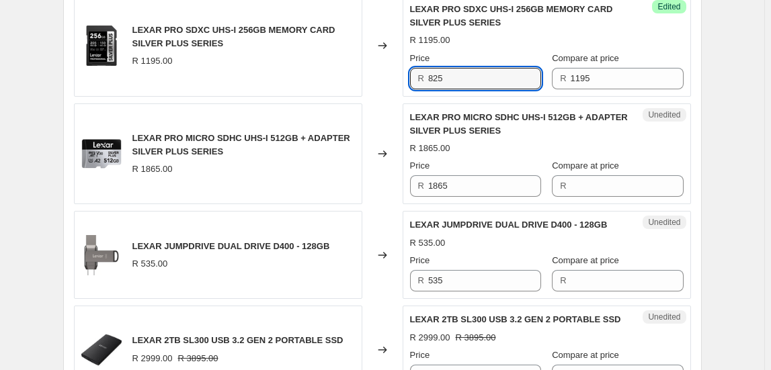
scroll to position [2317, 0]
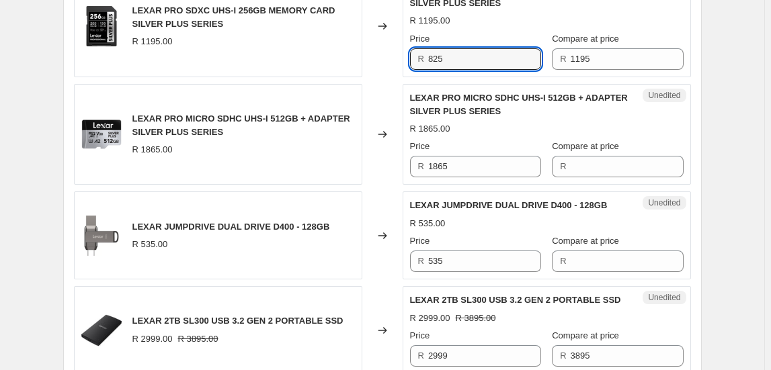
type input "825"
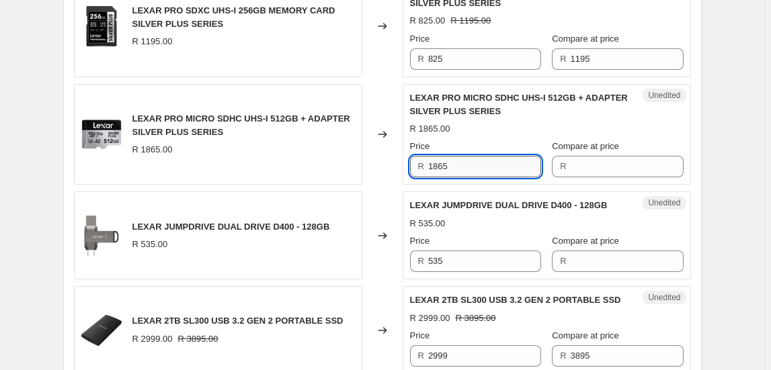
click at [469, 161] on input "1865" at bounding box center [484, 167] width 113 height 22
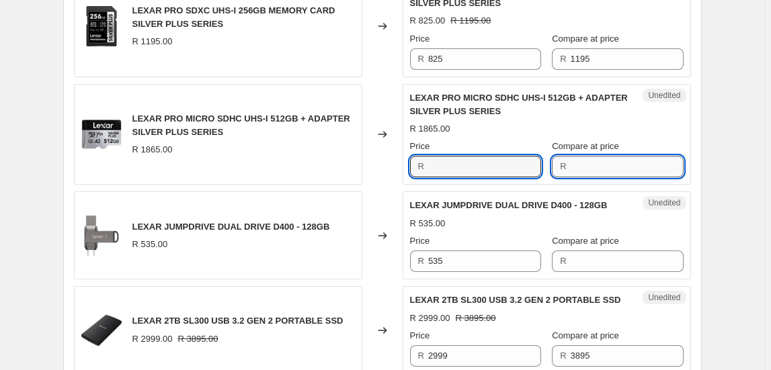
type input "1865"
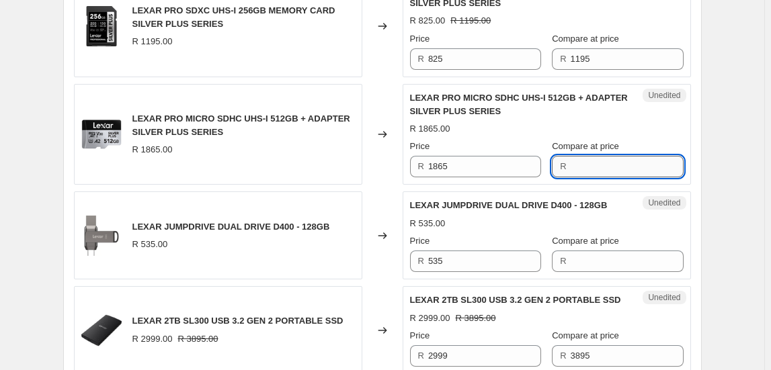
paste input "1865"
type input "1865"
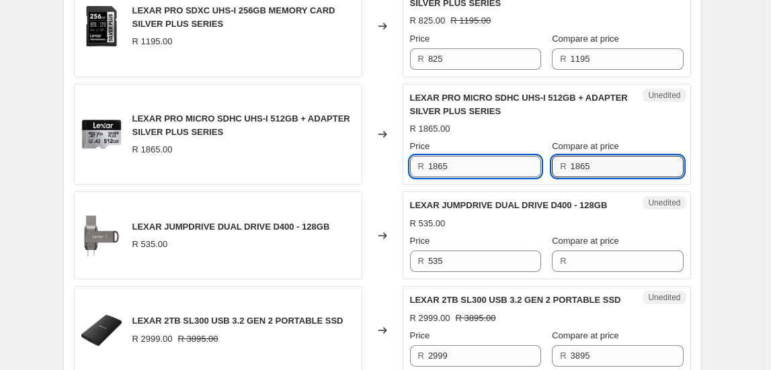
click at [510, 163] on input "1865" at bounding box center [484, 167] width 113 height 22
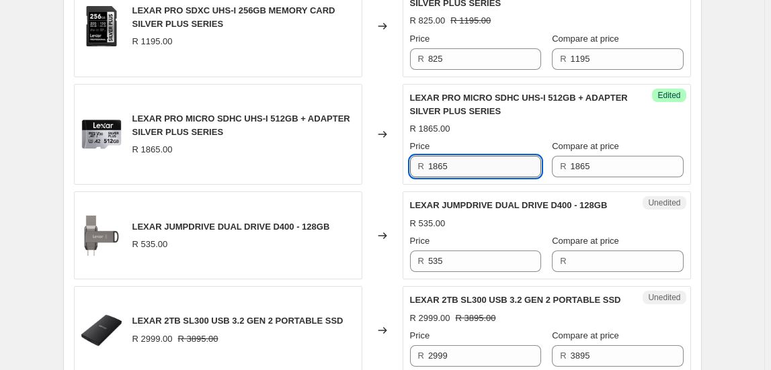
click at [510, 163] on input "1865" at bounding box center [484, 167] width 113 height 22
type input "1525"
click at [379, 269] on div "Changed to" at bounding box center [382, 236] width 40 height 88
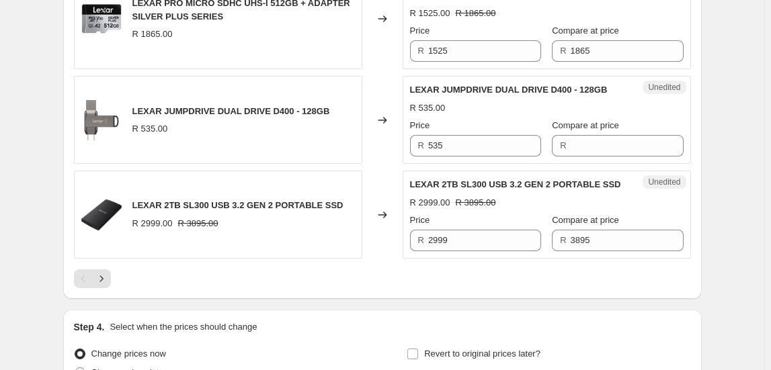
scroll to position [2378, 0]
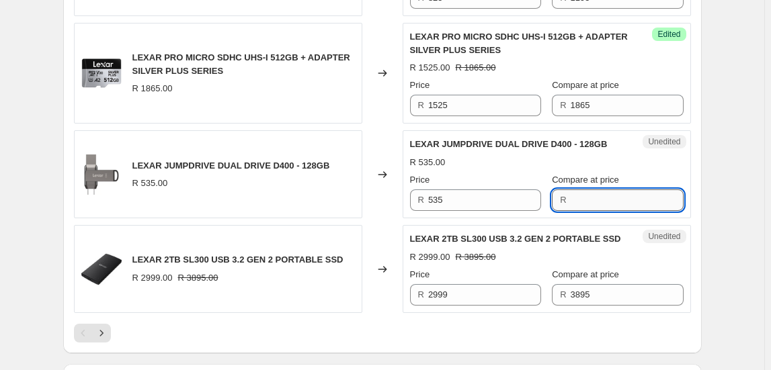
click at [611, 190] on input "Compare at price" at bounding box center [627, 201] width 113 height 22
type input "535"
click at [475, 190] on input "535" at bounding box center [484, 201] width 113 height 22
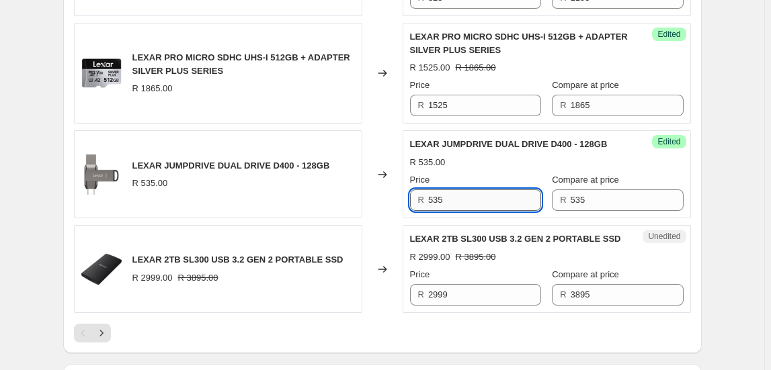
click at [475, 190] on input "535" at bounding box center [484, 201] width 113 height 22
click at [507, 190] on input "535" at bounding box center [484, 201] width 113 height 22
type input "350"
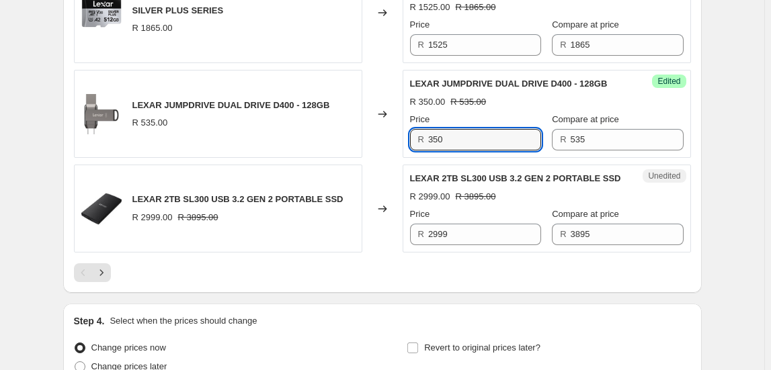
scroll to position [2439, 0]
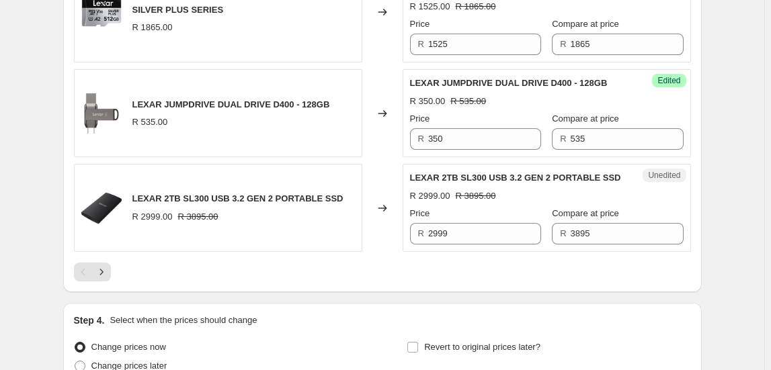
click at [111, 265] on button "Next" at bounding box center [101, 272] width 19 height 19
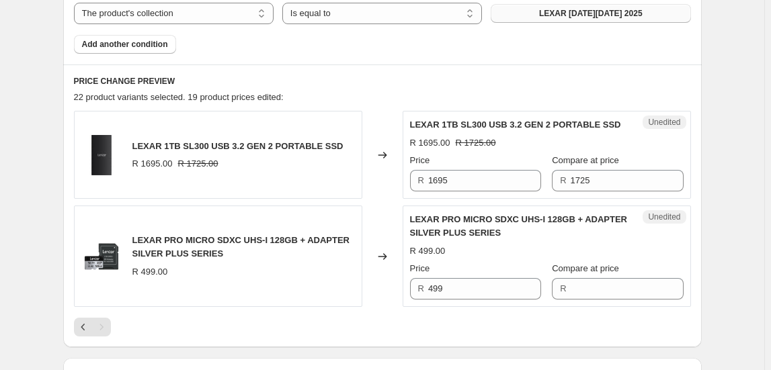
scroll to position [554, 0]
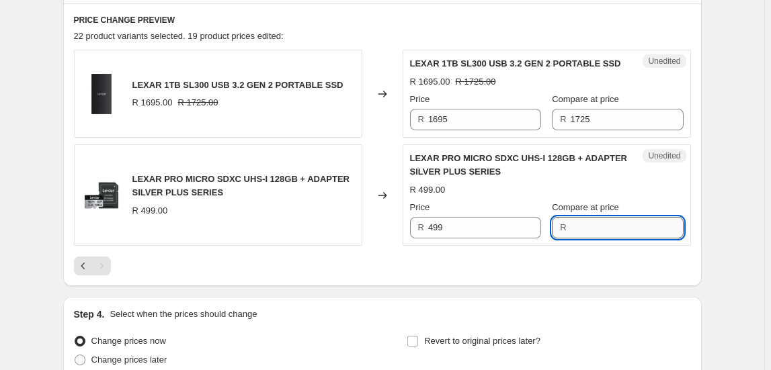
click at [588, 229] on input "Compare at price" at bounding box center [627, 228] width 113 height 22
type input "495"
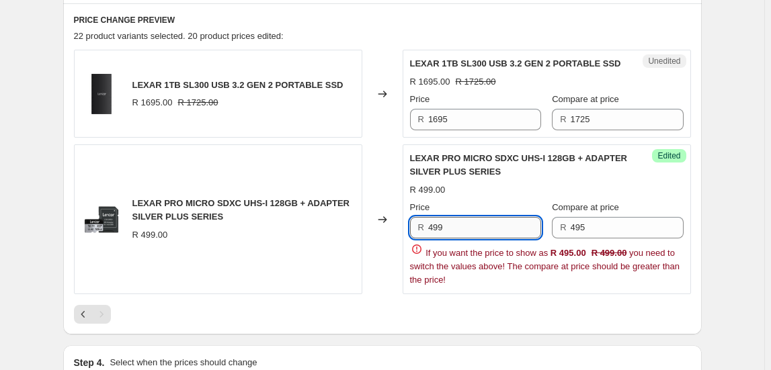
click at [493, 227] on input "499" at bounding box center [484, 228] width 113 height 22
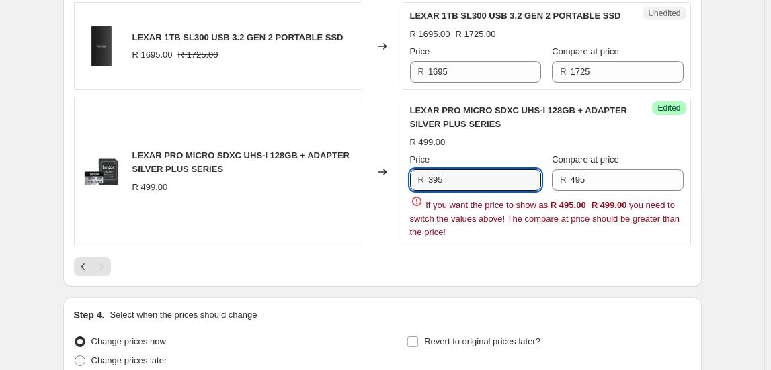
scroll to position [676, 0]
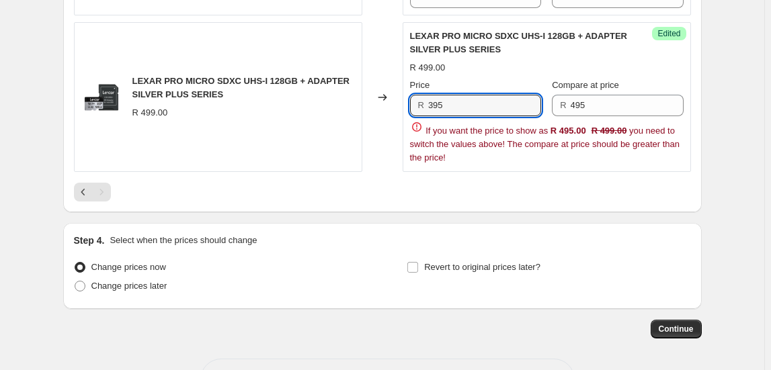
type input "395"
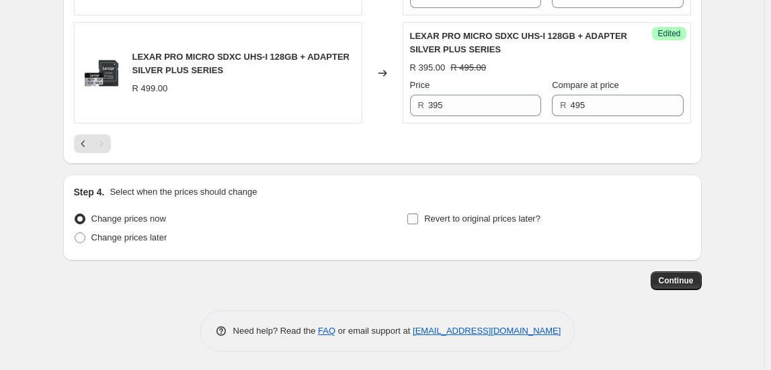
click at [417, 214] on input "Revert to original prices later?" at bounding box center [412, 219] width 11 height 11
checkbox input "true"
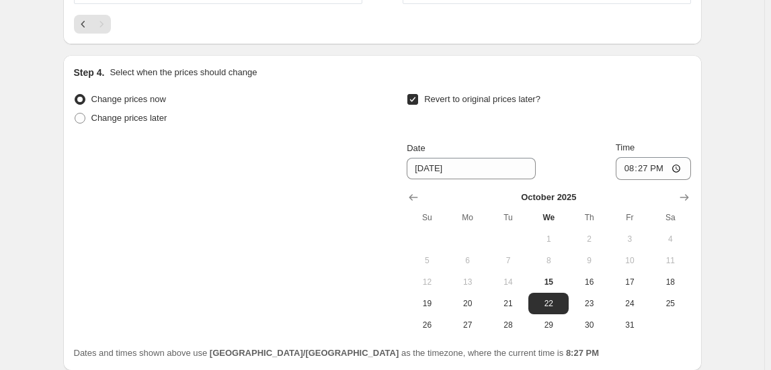
scroll to position [798, 0]
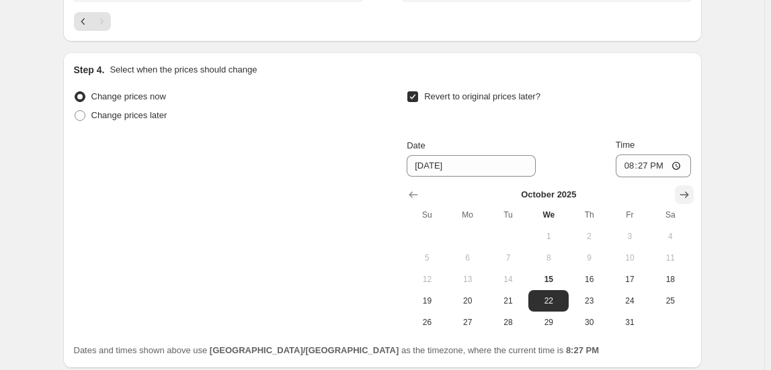
click at [681, 191] on icon "Show next month, November 2025" at bounding box center [683, 194] width 13 height 13
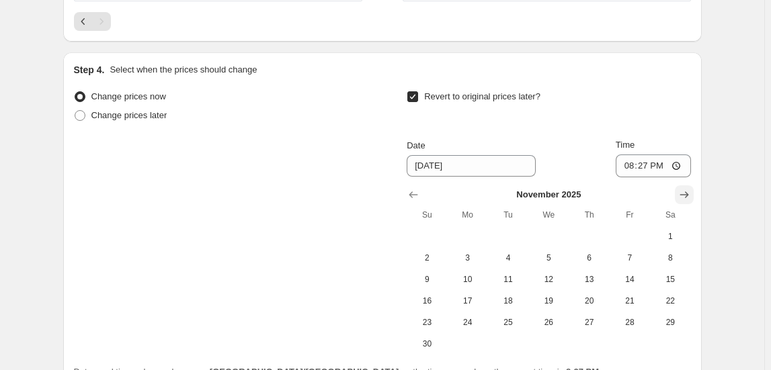
click at [681, 191] on icon "Show next month, December 2025" at bounding box center [683, 194] width 13 height 13
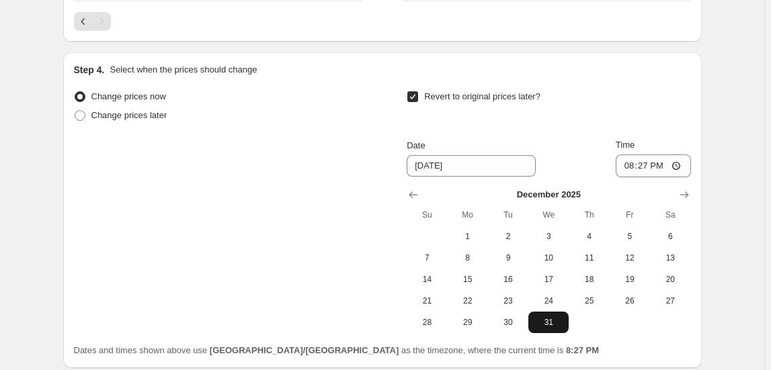
click at [553, 325] on span "31" at bounding box center [549, 322] width 30 height 11
type input "[DATE]"
click at [625, 165] on input "20:27" at bounding box center [653, 166] width 75 height 23
type input "23:50"
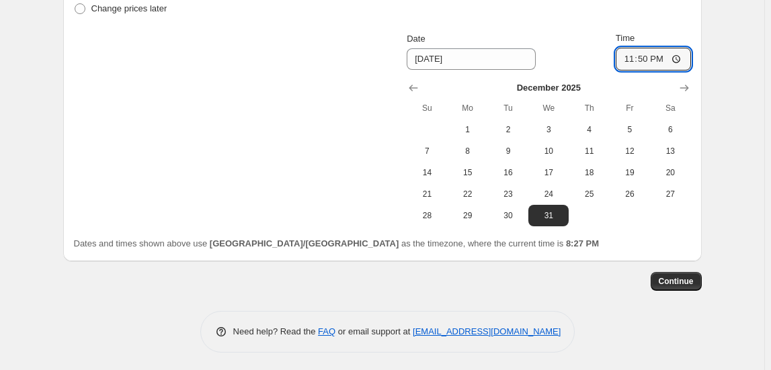
scroll to position [906, 0]
click at [675, 274] on button "Continue" at bounding box center [676, 281] width 51 height 19
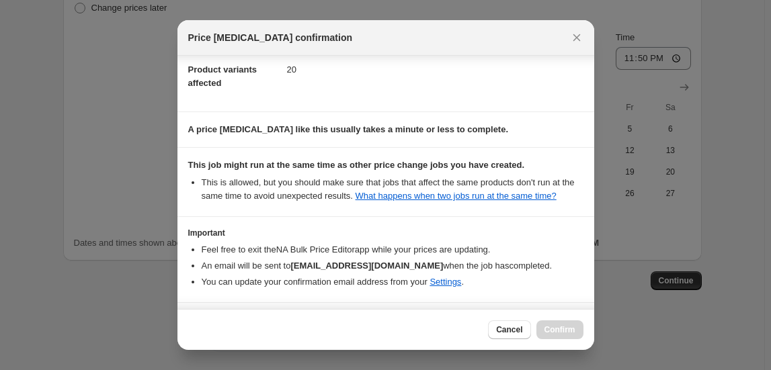
scroll to position [136, 0]
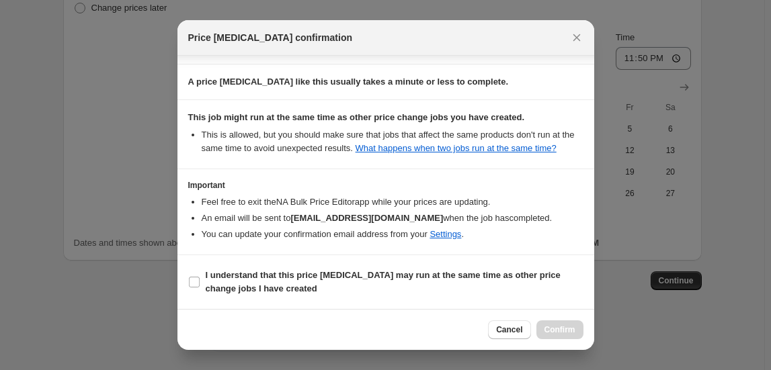
click at [318, 265] on section "I understand that this price [MEDICAL_DATA] may run at the same time as other p…" at bounding box center [385, 282] width 417 height 54
click at [306, 276] on b "I understand that this price [MEDICAL_DATA] may run at the same time as other p…" at bounding box center [383, 282] width 355 height 24
click at [200, 277] on input "I understand that this price [MEDICAL_DATA] may run at the same time as other p…" at bounding box center [194, 282] width 11 height 11
checkbox input "true"
click at [556, 325] on button "Confirm" at bounding box center [559, 330] width 47 height 19
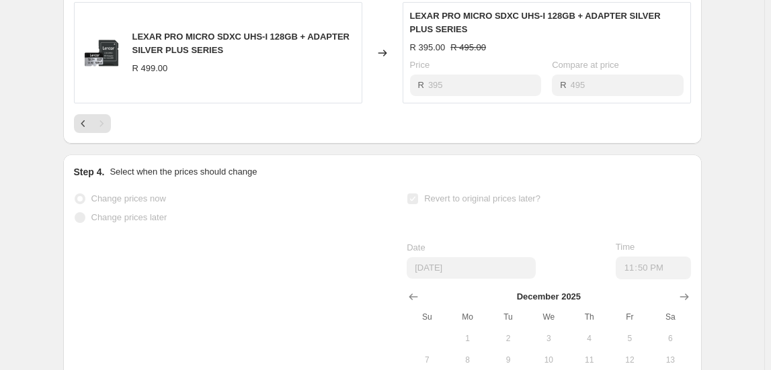
scroll to position [757, 0]
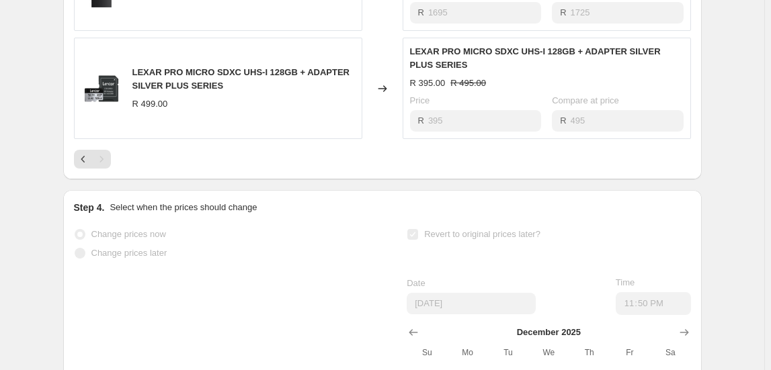
click at [183, 79] on span "LEXAR PRO MICRO SDXC UHS-I 128GB + ADAPTER SILVER PLUS SERIES" at bounding box center [240, 79] width 217 height 24
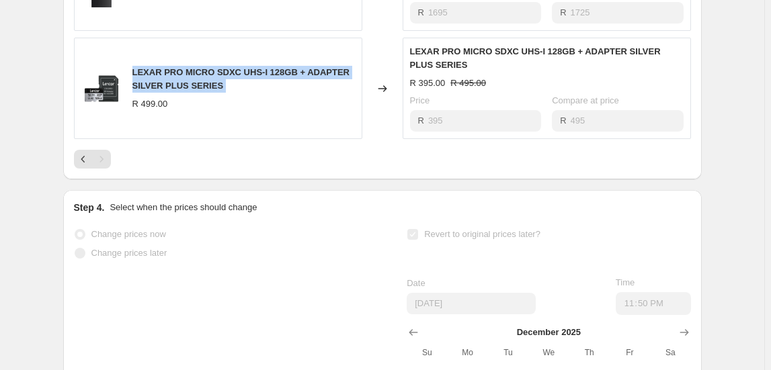
click at [183, 79] on span "LEXAR PRO MICRO SDXC UHS-I 128GB + ADAPTER SILVER PLUS SERIES" at bounding box center [240, 79] width 217 height 24
copy span "LEXAR PRO MICRO SDXC UHS-I 128GB + ADAPTER SILVER PLUS SERIES"
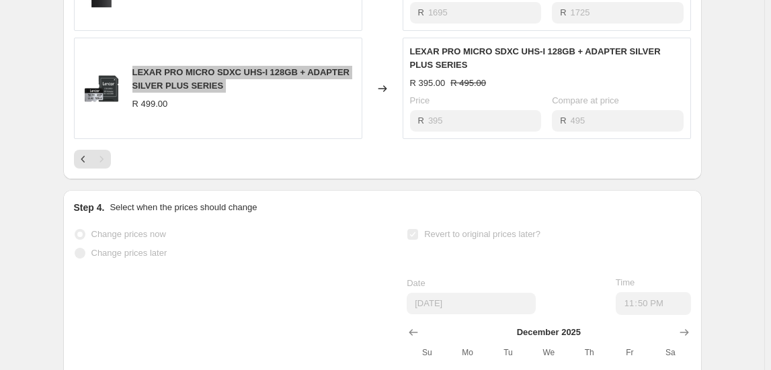
select select "collection"
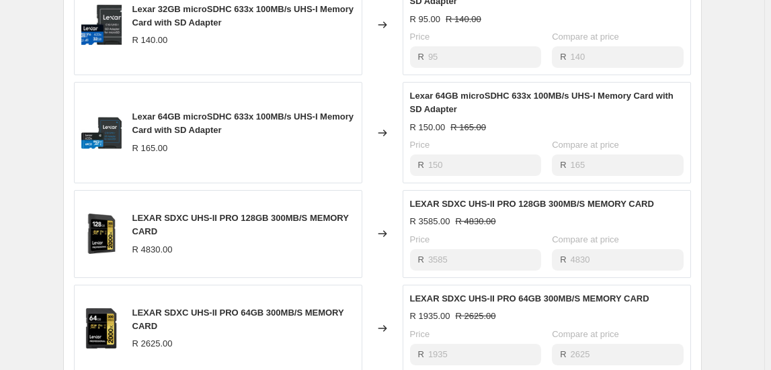
scroll to position [0, 0]
